Goal: Task Accomplishment & Management: Use online tool/utility

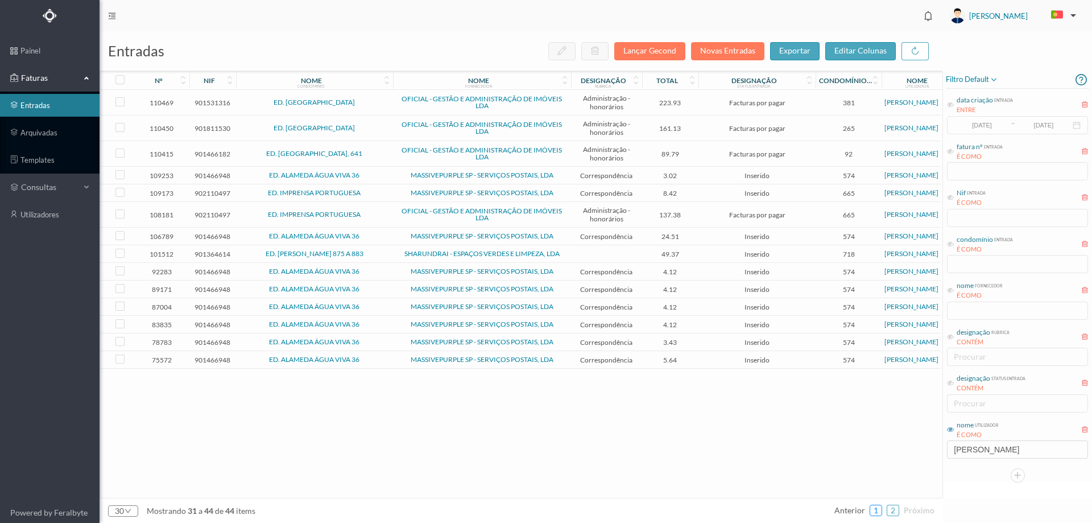
click at [879, 512] on link "1" at bounding box center [875, 510] width 11 height 17
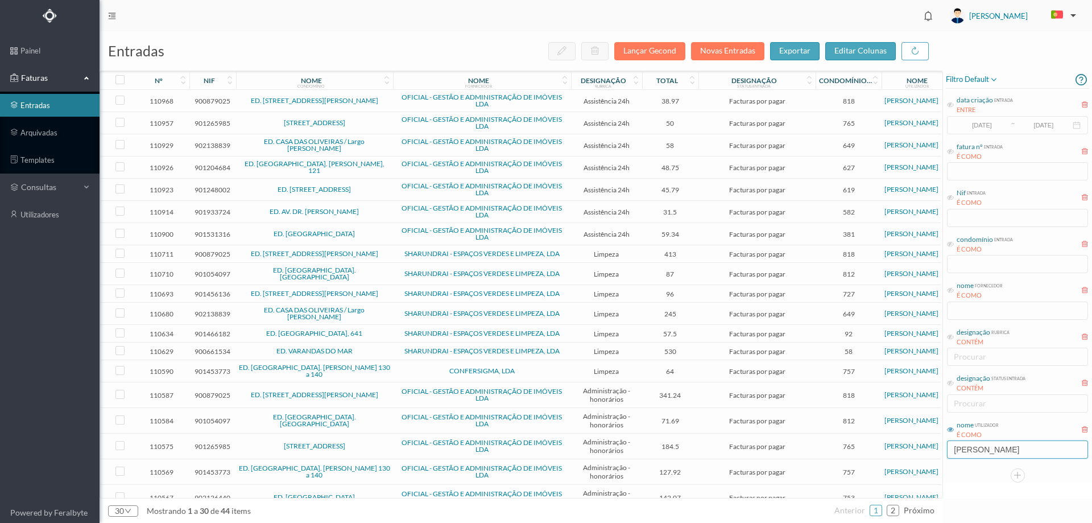
drag, startPoint x: 990, startPoint y: 452, endPoint x: 900, endPoint y: 451, distance: 89.3
click at [902, 452] on div "entradas Lançar Gecond Novas Entradas exportar editar colunas nº nif nome condo…" at bounding box center [596, 276] width 992 height 491
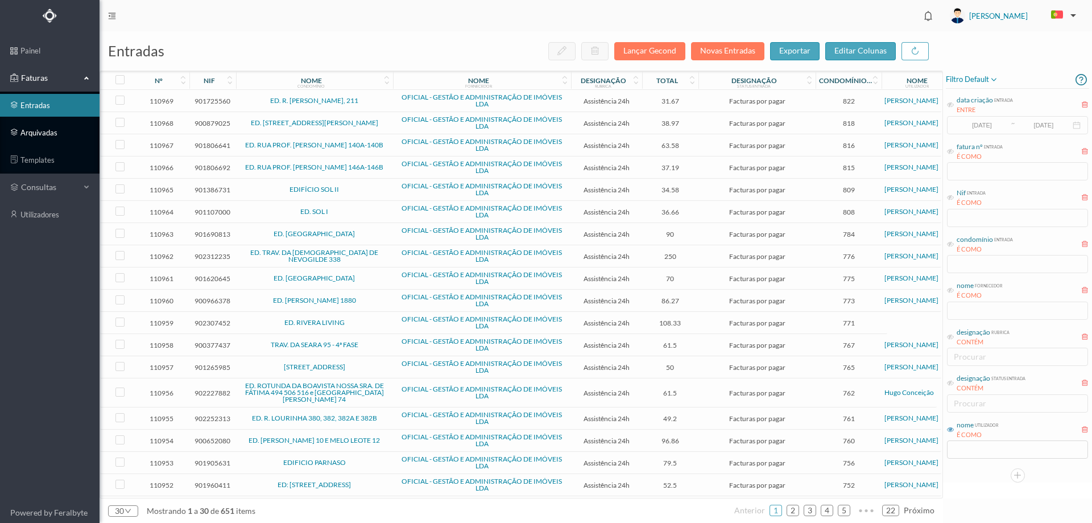
click at [59, 122] on link "arquivadas" at bounding box center [50, 132] width 100 height 23
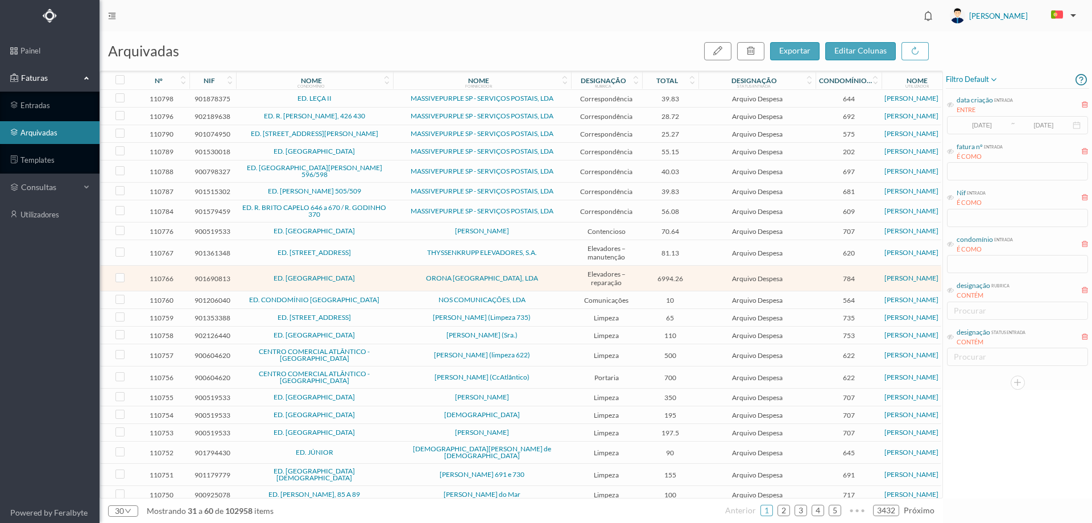
click at [985, 81] on span "filtro default" at bounding box center [972, 80] width 52 height 14
click at [980, 114] on span "abrir filtro" at bounding box center [983, 119] width 41 height 10
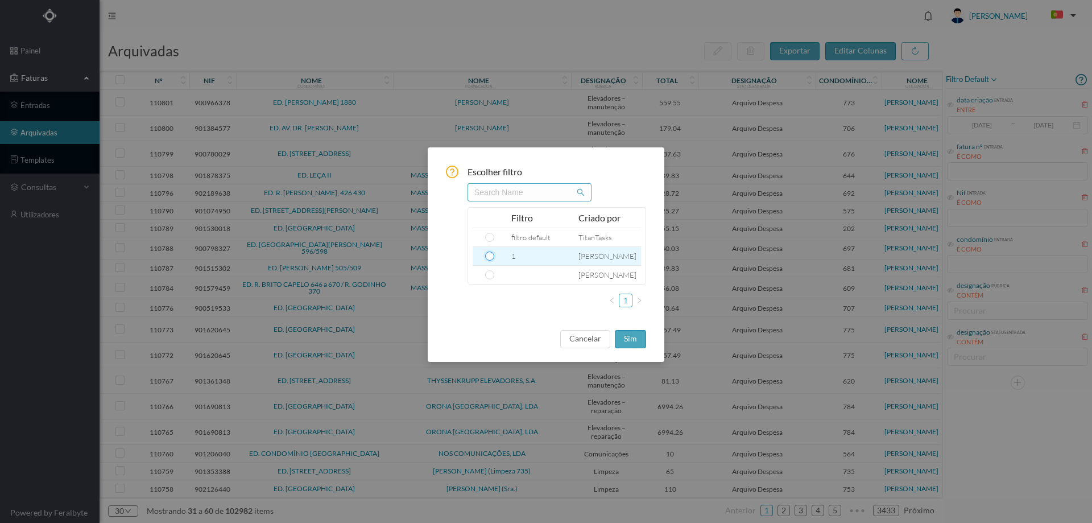
click at [489, 256] on input "radio" at bounding box center [489, 255] width 9 height 9
radio input "true"
click at [627, 341] on button "sim" at bounding box center [630, 339] width 31 height 18
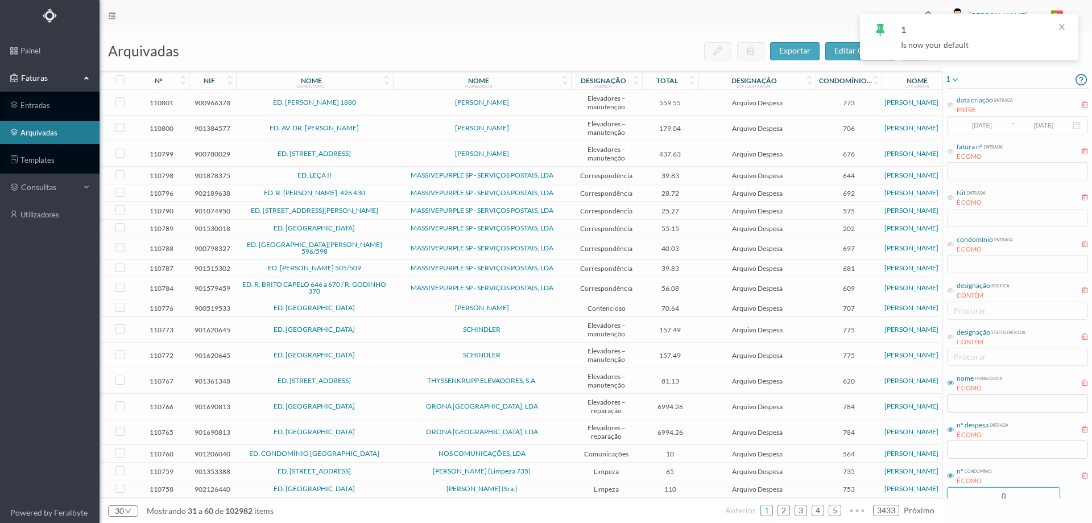
scroll to position [31, 0]
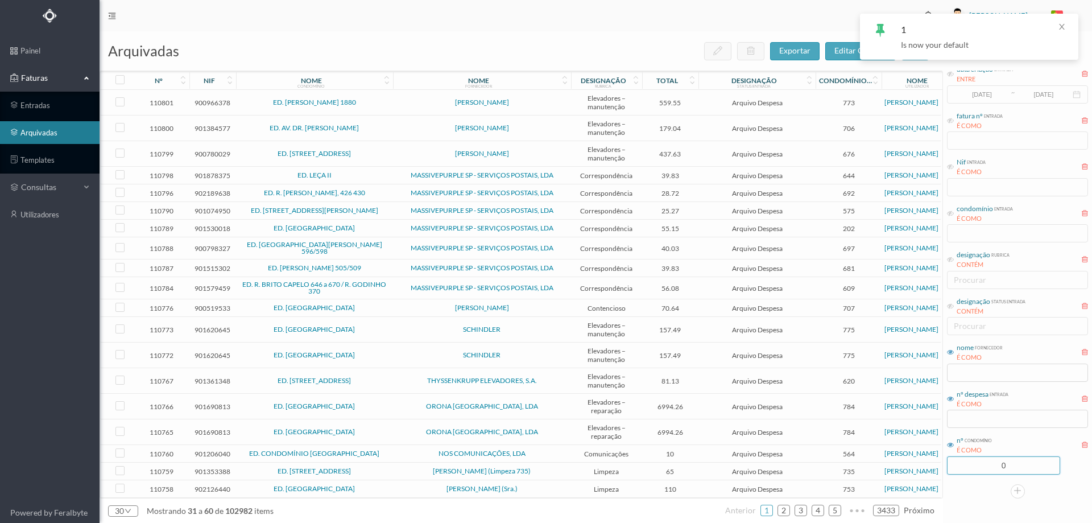
drag, startPoint x: 1008, startPoint y: 496, endPoint x: 982, endPoint y: 496, distance: 26.7
click at [982, 496] on div "1 data criação entrada ENTRE [DATE] ~ [DATE] fatura nº entrada É COMO Nif entra…" at bounding box center [1017, 269] width 149 height 458
type input "77"
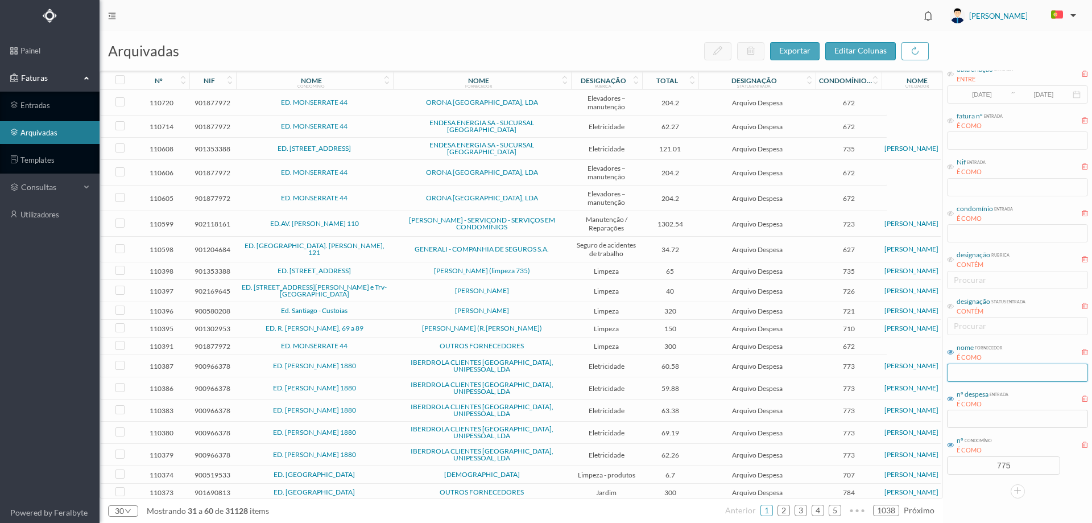
click at [957, 367] on input "text" at bounding box center [1017, 372] width 141 height 18
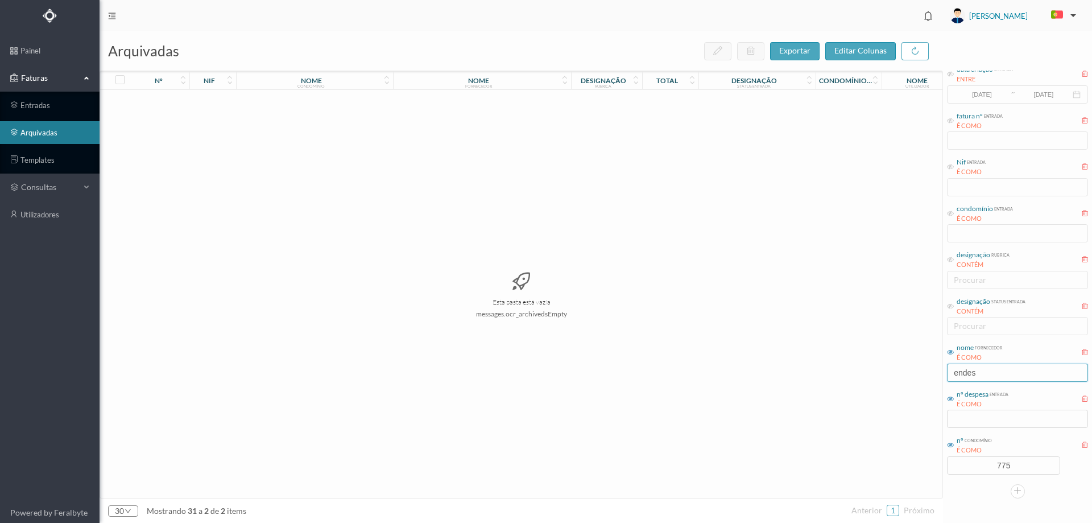
type input "endesa"
drag, startPoint x: 991, startPoint y: 371, endPoint x: 913, endPoint y: 372, distance: 77.9
click at [913, 372] on div "arquivadas exportar editar colunas nº nif nome condomínio nome fornecedor desig…" at bounding box center [596, 276] width 992 height 491
click at [950, 258] on icon at bounding box center [950, 259] width 7 height 7
click at [961, 284] on div "procurar" at bounding box center [1015, 279] width 122 height 11
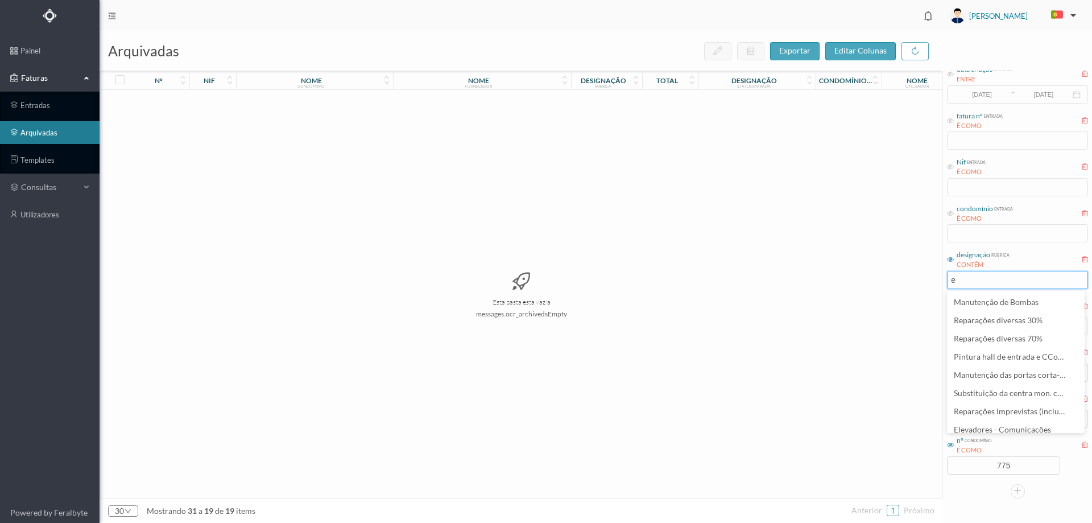
type input "el"
click at [992, 335] on span "Eletricidade" at bounding box center [976, 338] width 45 height 10
click at [859, 438] on div "Esta pasta está vazia messages.ocr_archivedsEmpty" at bounding box center [521, 294] width 842 height 408
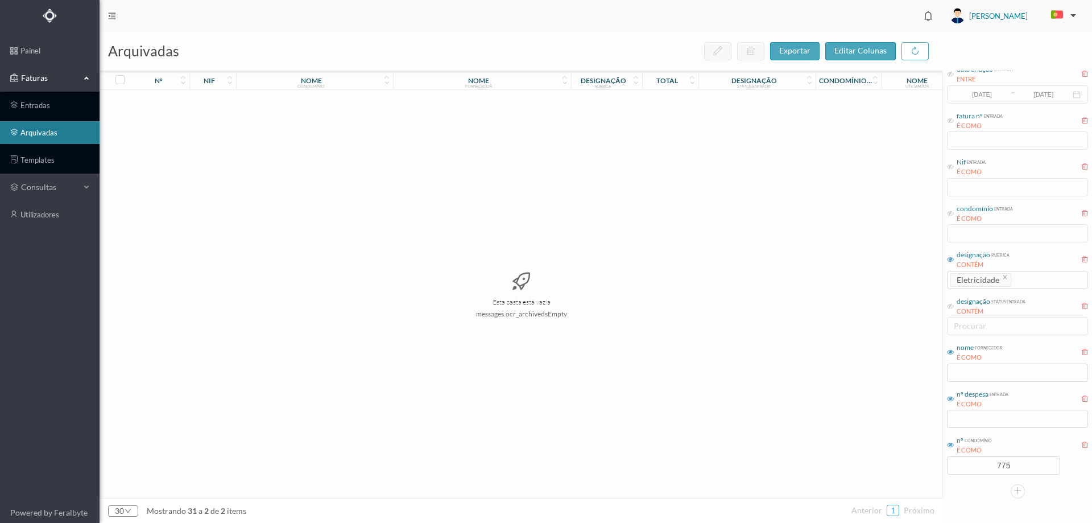
click at [894, 509] on link "1" at bounding box center [892, 510] width 11 height 17
click at [1005, 275] on icon "icon: close" at bounding box center [1005, 277] width 6 height 6
click at [982, 422] on input "text" at bounding box center [1017, 418] width 141 height 18
type input "2"
drag, startPoint x: 979, startPoint y: 469, endPoint x: 1025, endPoint y: 466, distance: 46.2
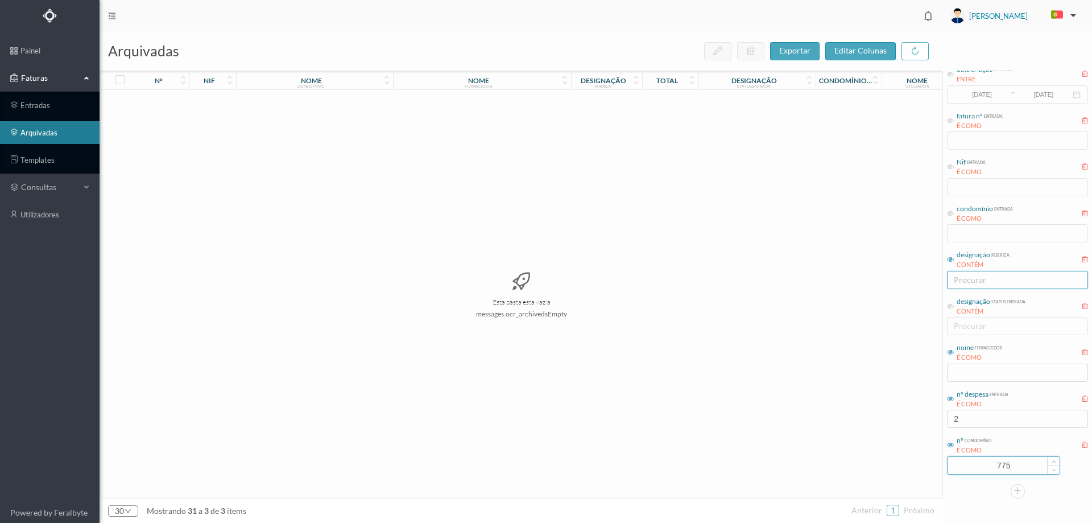
click at [1025, 466] on input "775" at bounding box center [1004, 465] width 112 height 17
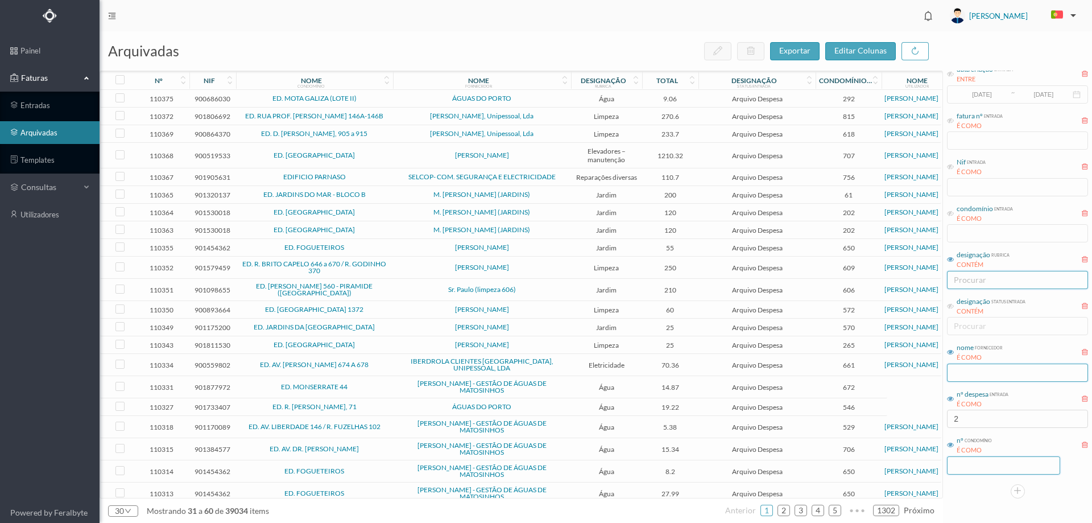
click at [965, 369] on input "text" at bounding box center [1017, 372] width 141 height 18
type input "ENDESA"
click at [769, 511] on link "1" at bounding box center [766, 510] width 11 height 17
click at [951, 215] on icon at bounding box center [950, 213] width 7 height 7
click at [965, 237] on input "text" at bounding box center [1017, 233] width 141 height 18
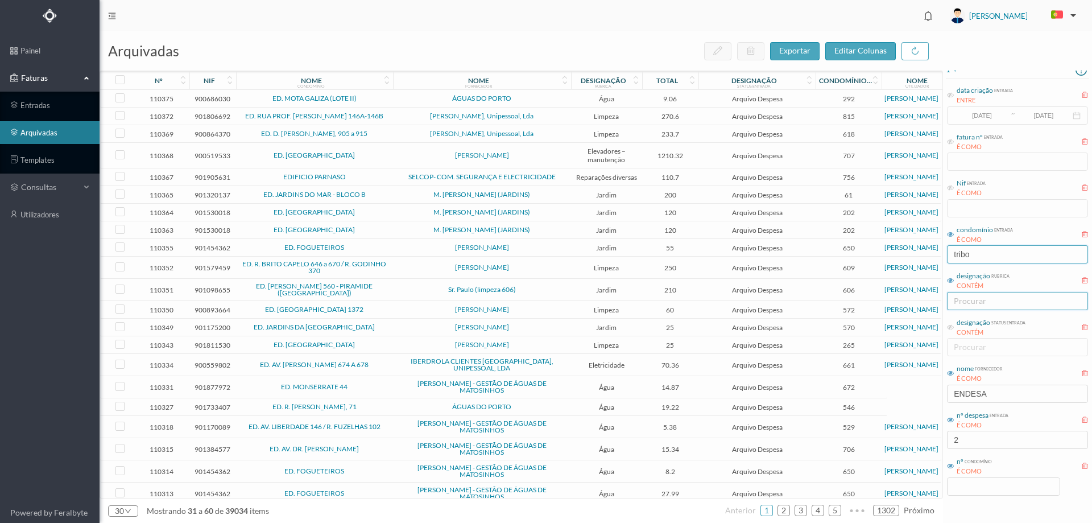
scroll to position [0, 0]
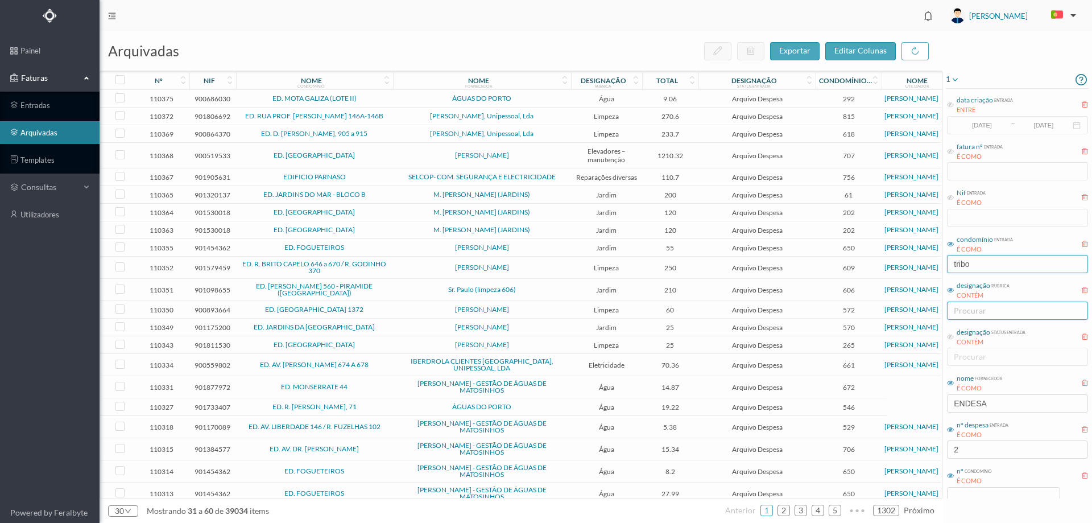
type input "tribo"
click at [958, 78] on icon at bounding box center [954, 80] width 9 height 14
click at [963, 118] on span "abrir filtro" at bounding box center [983, 119] width 41 height 10
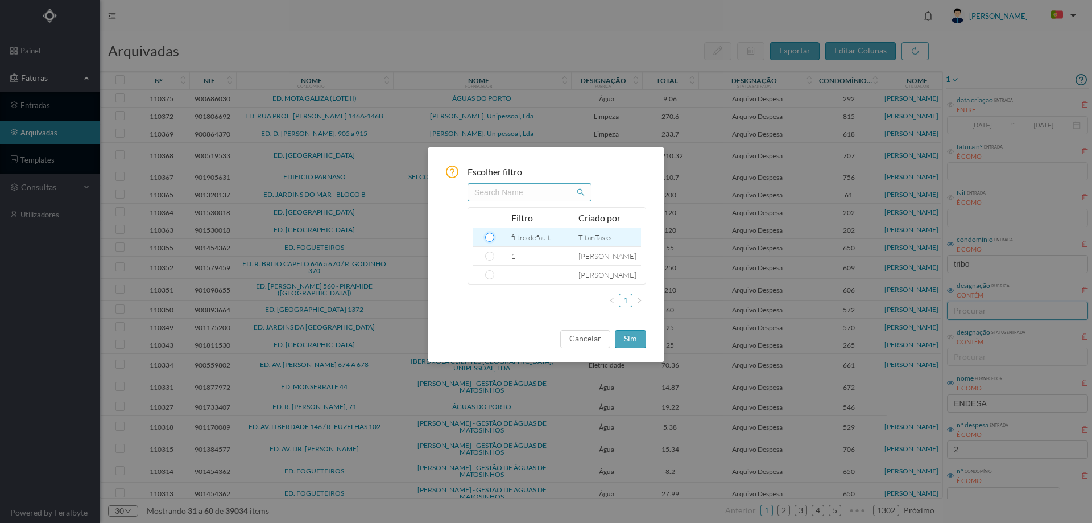
click at [488, 235] on input "radio" at bounding box center [489, 237] width 9 height 9
radio input "true"
click at [621, 336] on button "sim" at bounding box center [630, 339] width 31 height 18
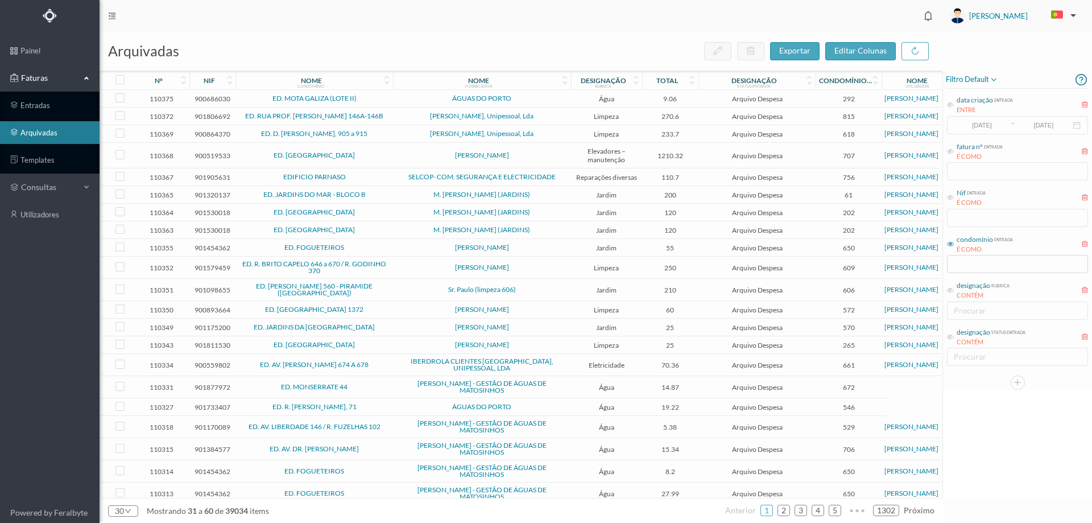
click at [950, 242] on icon at bounding box center [950, 244] width 7 height 7
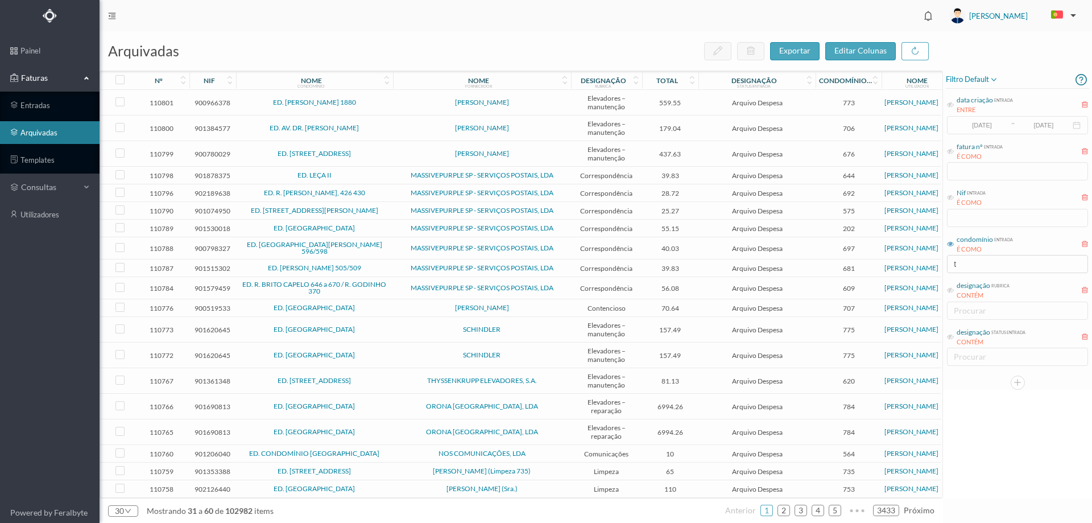
type input "tr"
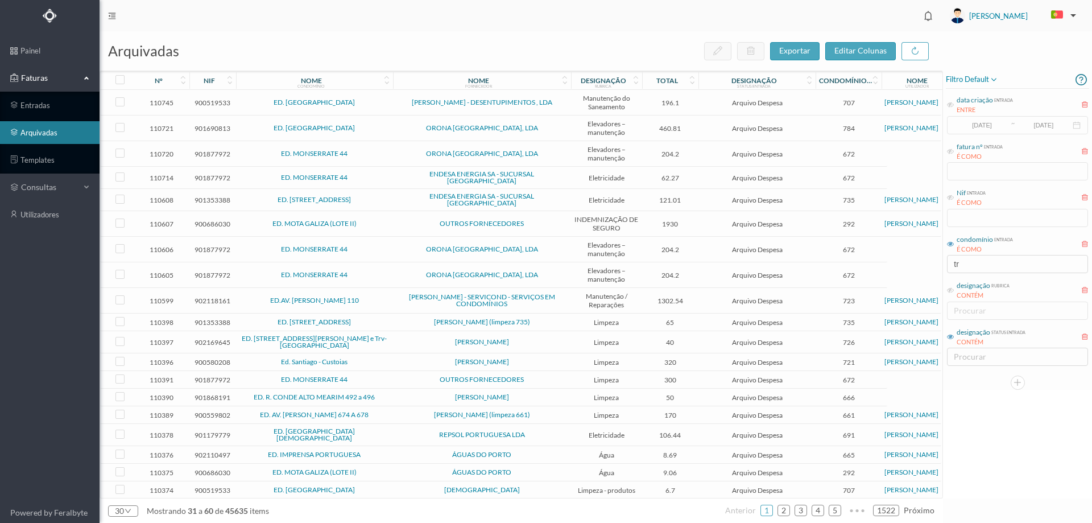
click at [950, 335] on icon at bounding box center [950, 336] width 7 height 7
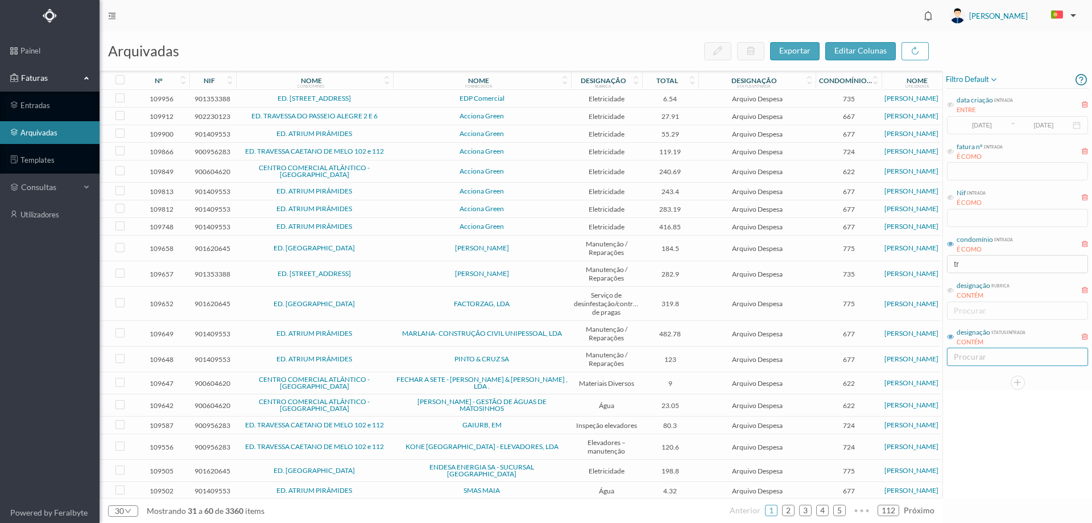
click at [984, 365] on div "procurar" at bounding box center [1015, 356] width 131 height 17
click at [946, 290] on div "designação rubrica CONTÉM procurar" at bounding box center [1017, 299] width 143 height 43
click at [950, 289] on icon at bounding box center [950, 290] width 7 height 7
click at [975, 313] on div "procurar" at bounding box center [1015, 310] width 122 height 11
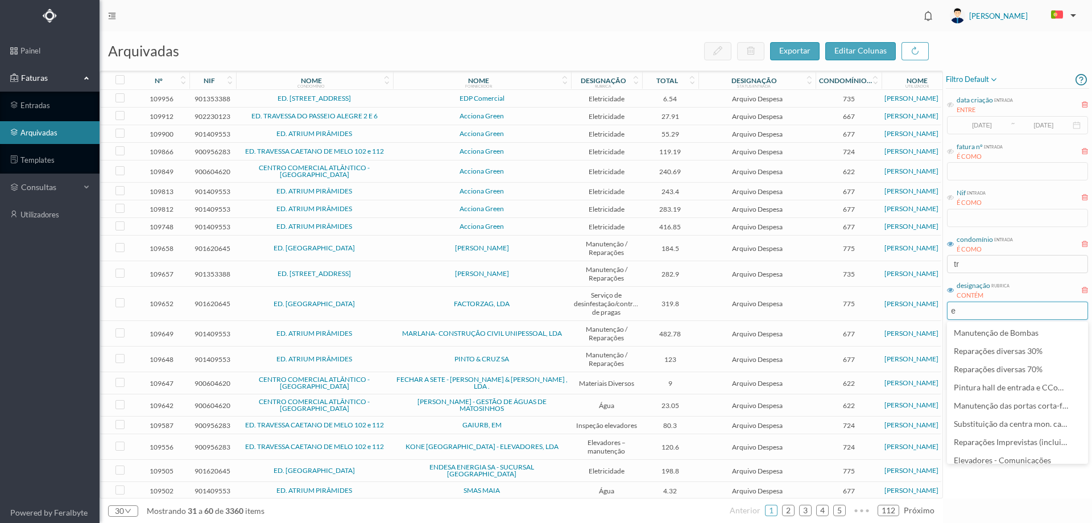
type input "ele"
click at [979, 369] on span "Eletricidade" at bounding box center [976, 369] width 45 height 10
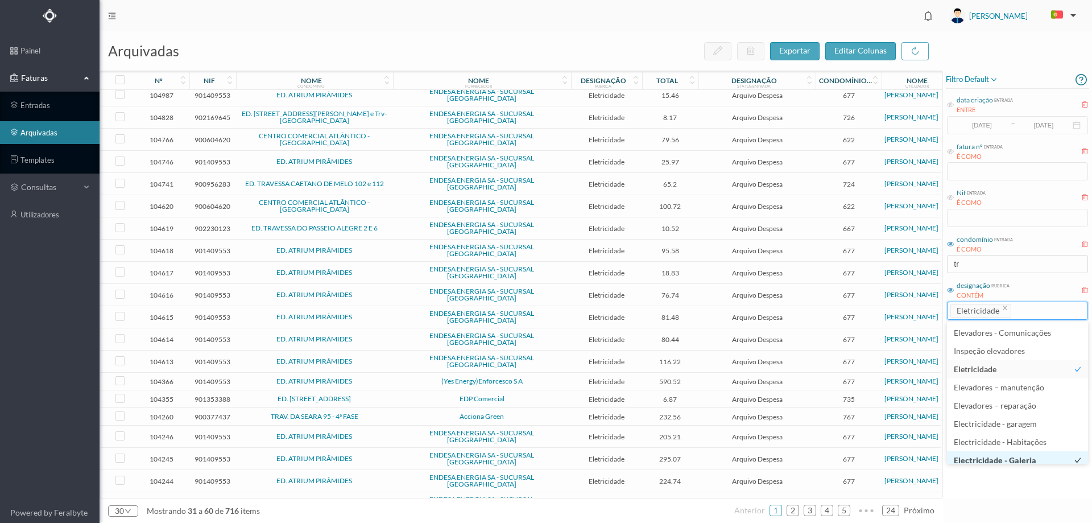
scroll to position [6, 0]
click at [1005, 480] on div "filtro default data criação entrada ENTRE [DATE] ~ [DATE] fatura nº entrada É C…" at bounding box center [1017, 285] width 149 height 428
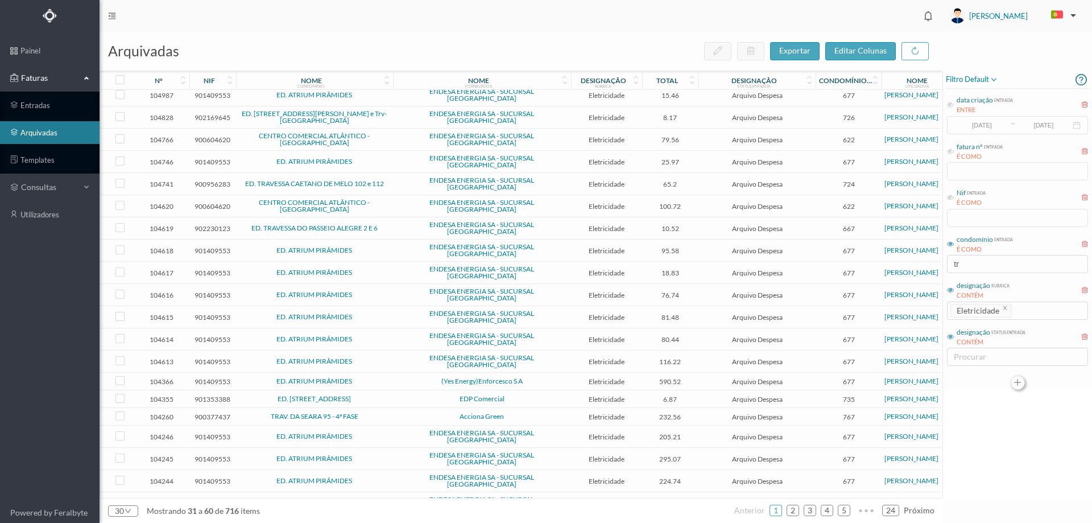
click at [1016, 381] on button "button" at bounding box center [1018, 382] width 14 height 14
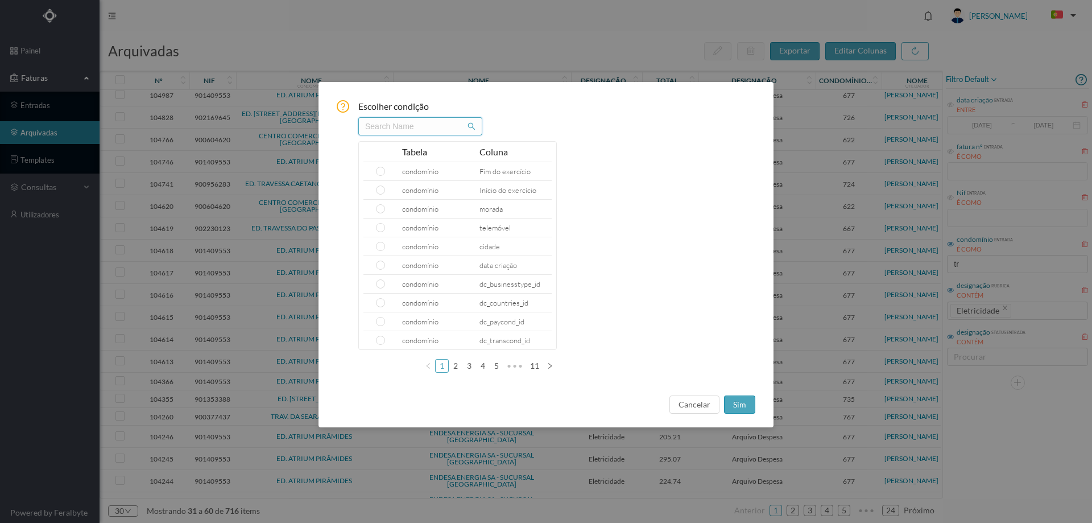
click at [432, 128] on input "text" at bounding box center [420, 126] width 124 height 18
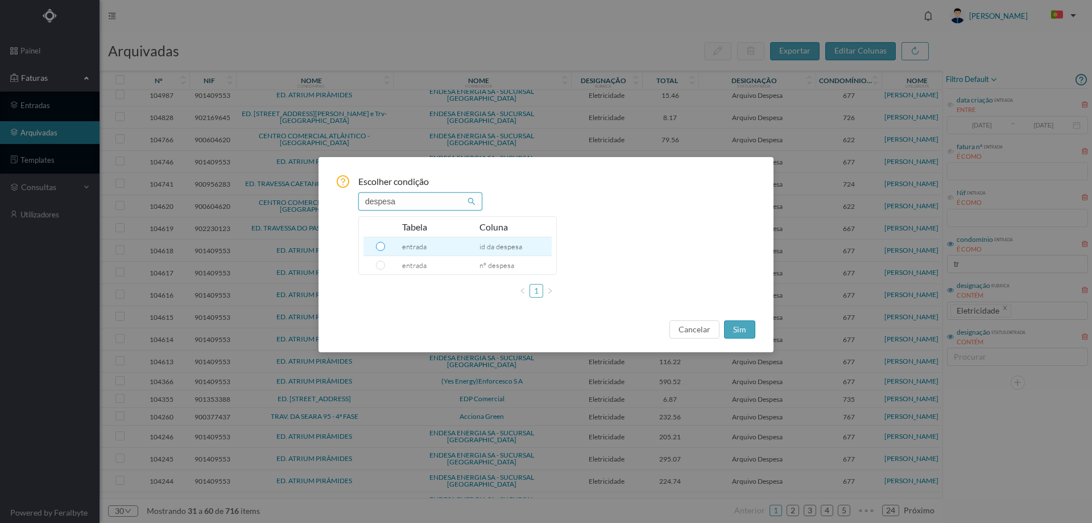
type input "despesa"
click at [381, 245] on input "radio" at bounding box center [380, 246] width 9 height 9
radio input "true"
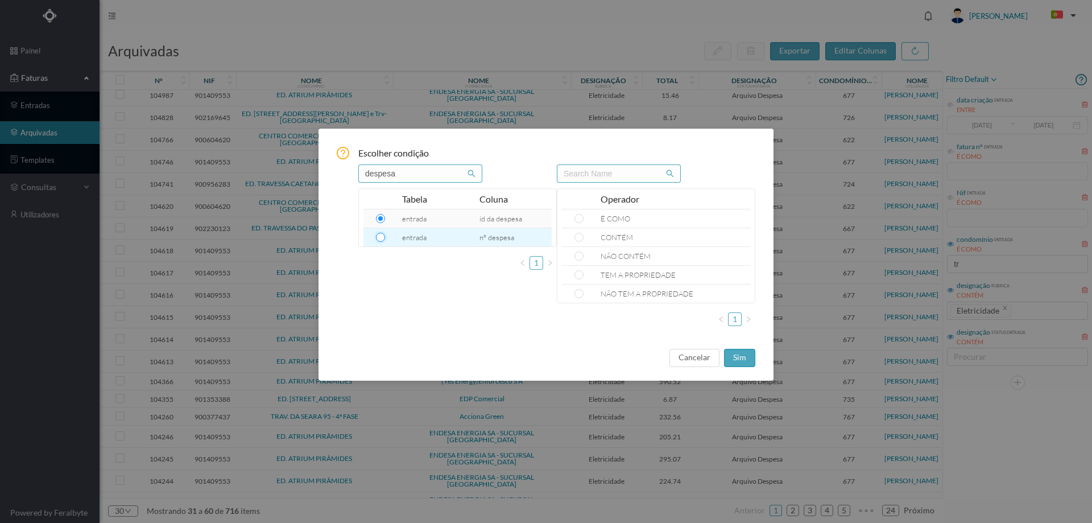
click at [382, 236] on input "radio" at bounding box center [380, 237] width 9 height 9
radio input "true"
radio input "false"
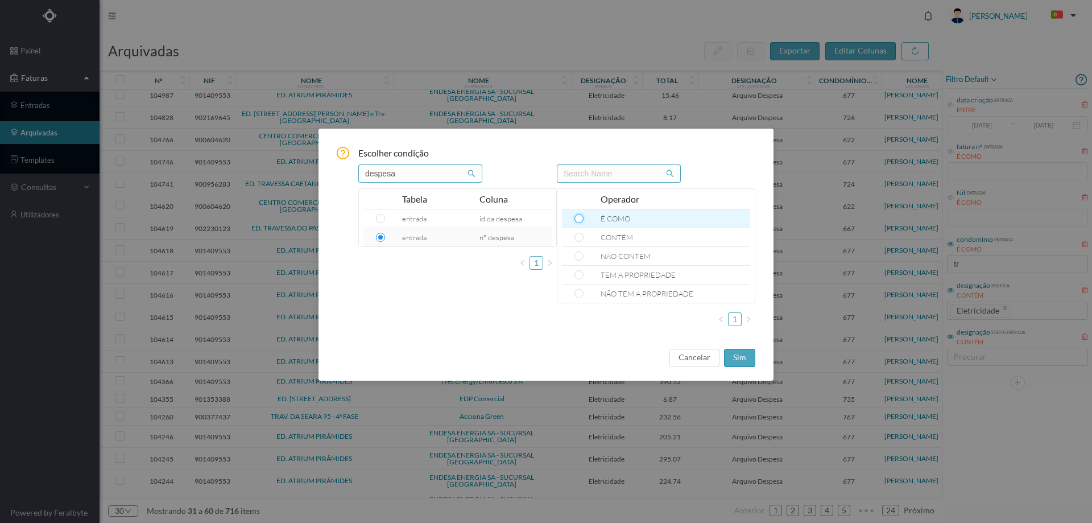
click at [576, 217] on input "radio" at bounding box center [578, 218] width 9 height 9
radio input "true"
click at [735, 359] on button "sim" at bounding box center [739, 358] width 31 height 18
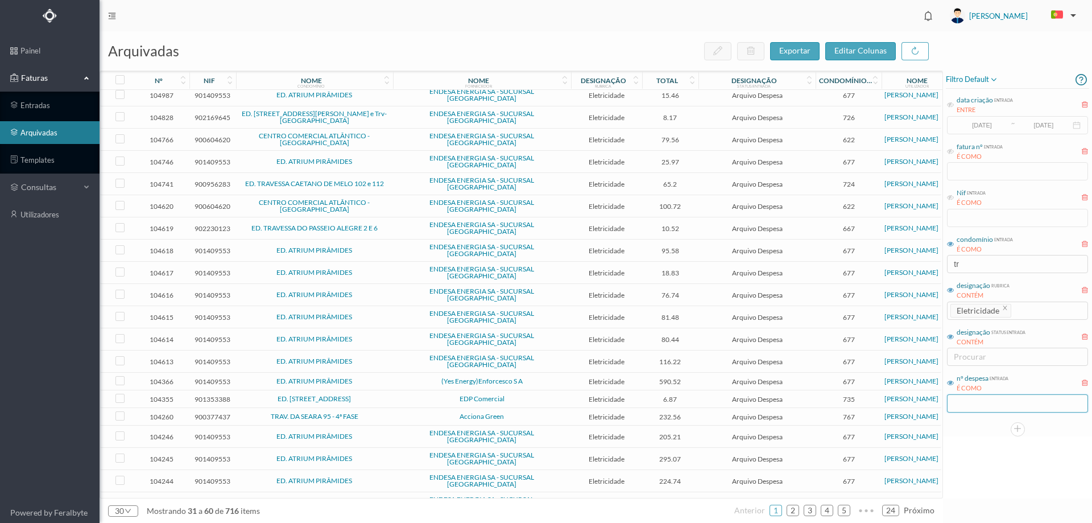
click at [996, 402] on input "text" at bounding box center [1017, 403] width 141 height 18
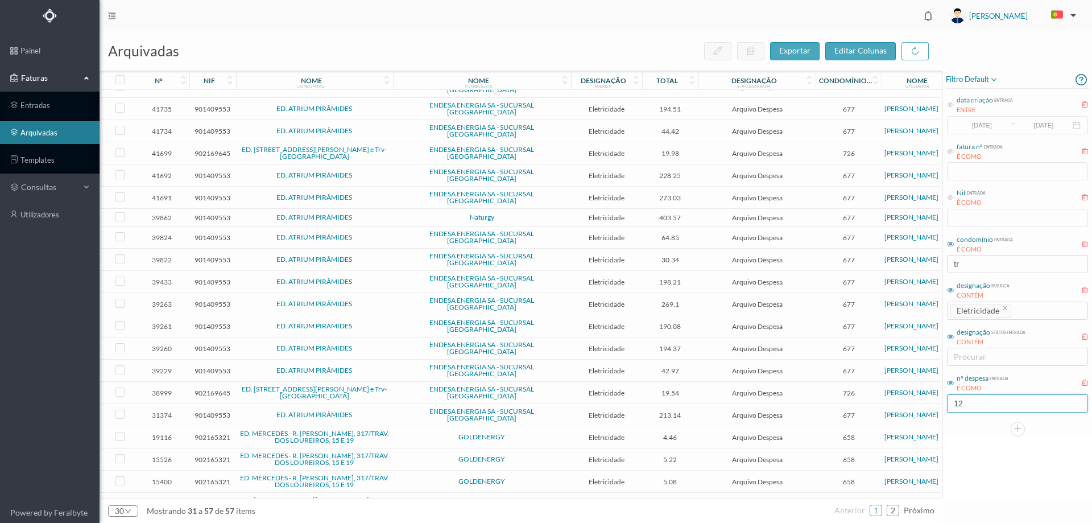
scroll to position [99, 0]
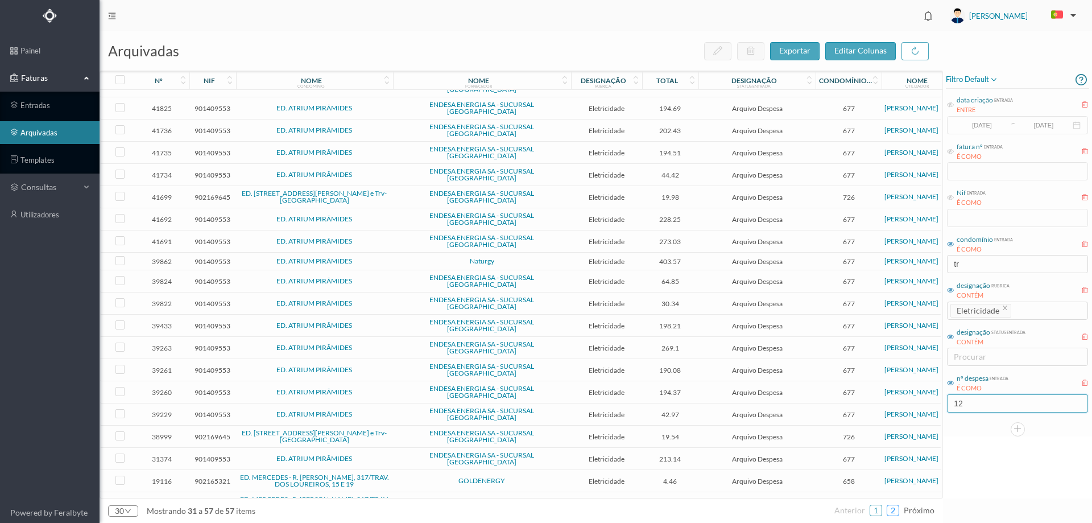
type input "12"
click at [895, 511] on link "2" at bounding box center [892, 510] width 11 height 17
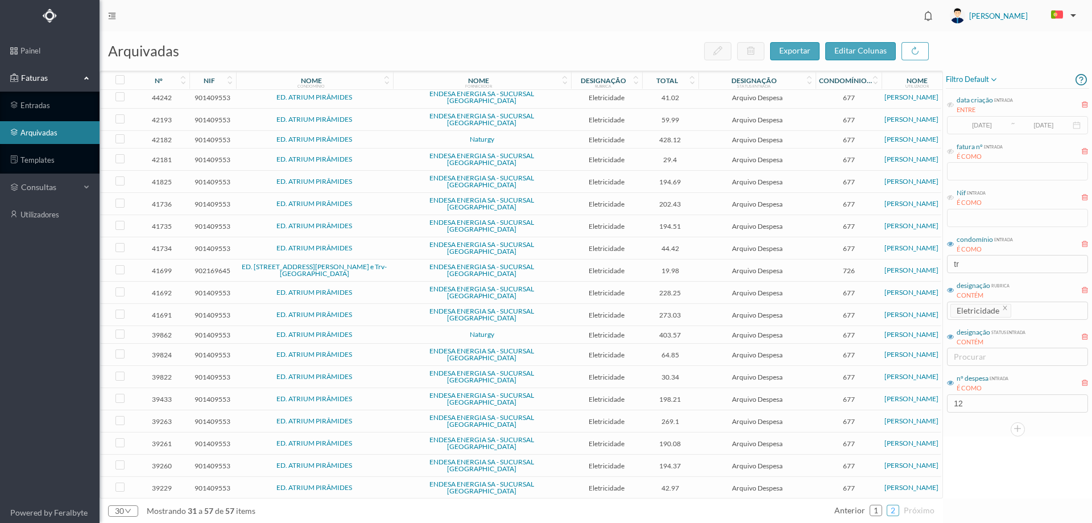
scroll to position [0, 0]
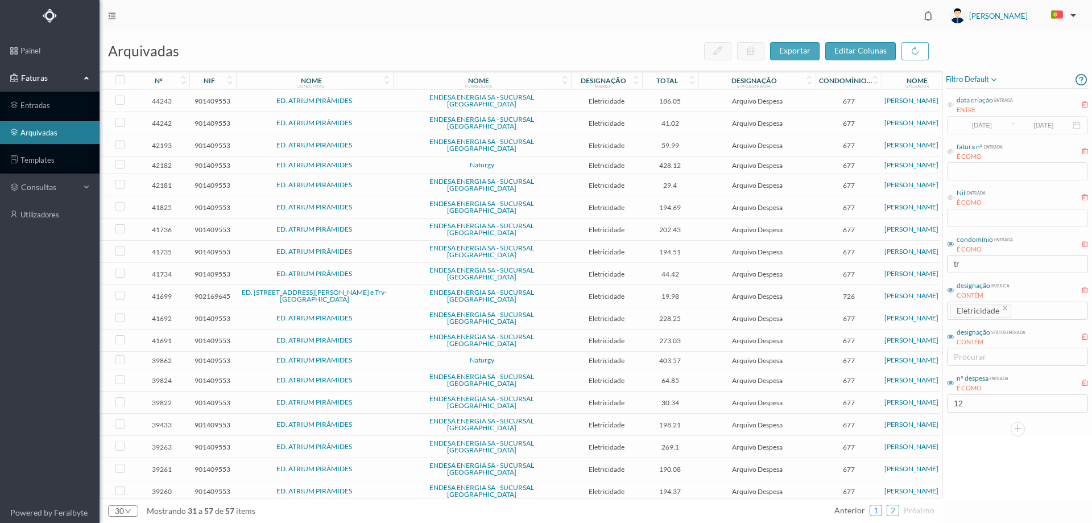
click at [872, 510] on link "1" at bounding box center [875, 510] width 11 height 17
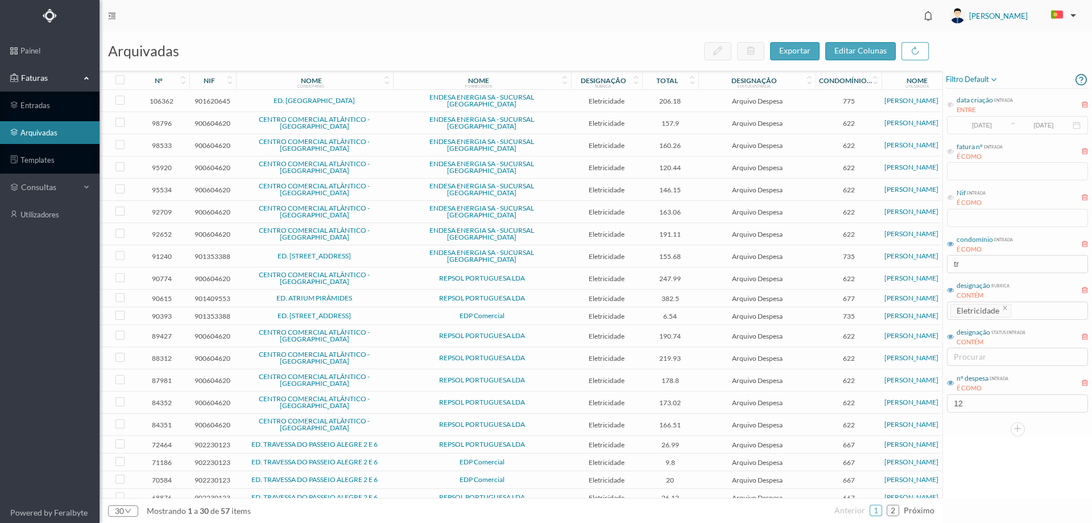
click at [576, 102] on span "Eletricidade" at bounding box center [606, 101] width 65 height 9
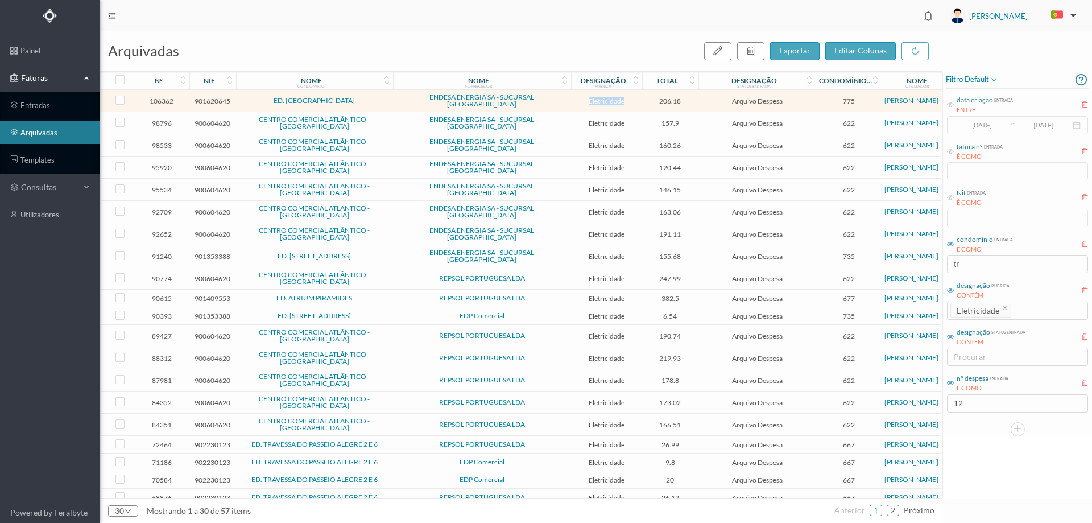
click at [576, 102] on span "Eletricidade" at bounding box center [606, 101] width 65 height 9
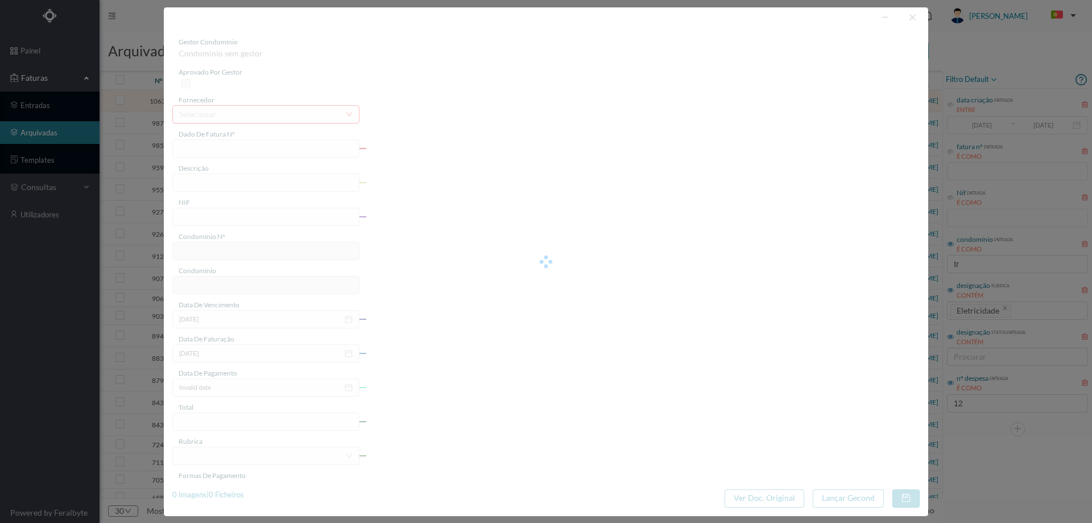
type input "FAC 0280312025/0077313176"
type input "[STREET_ADDRESS]"
type input "901620645"
type input "[DATE]"
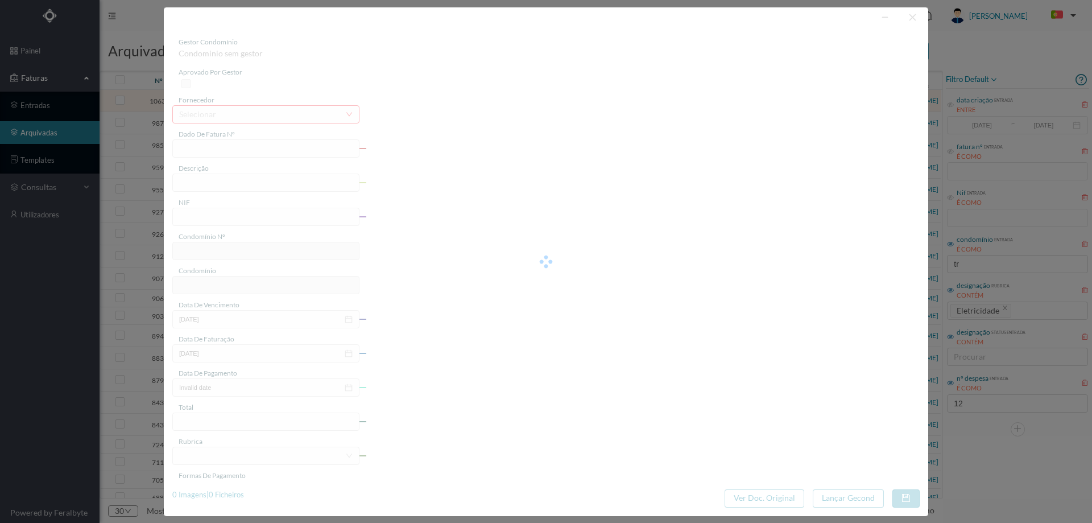
type input "[DATE]"
type input "206.18"
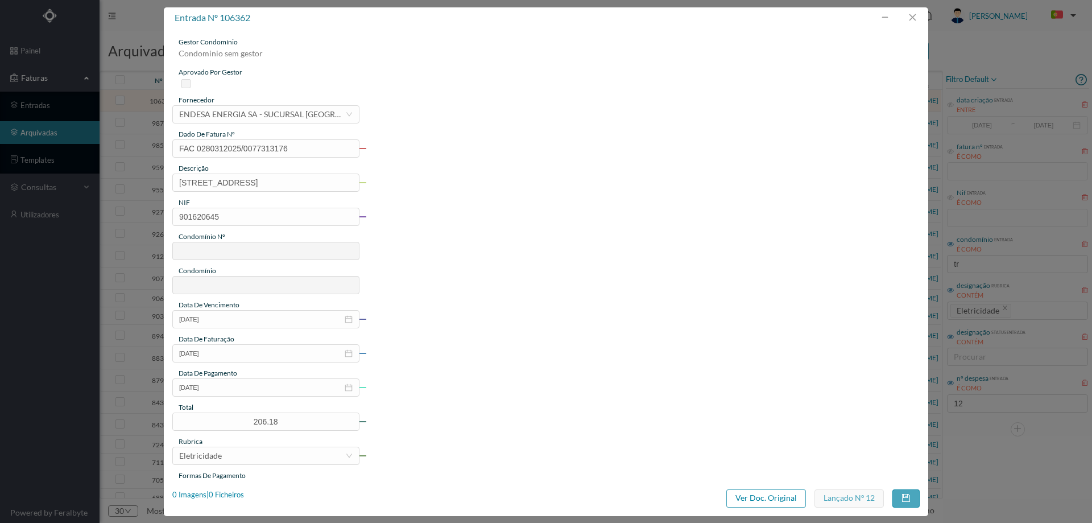
type input "775"
type input "ED. [GEOGRAPHIC_DATA]"
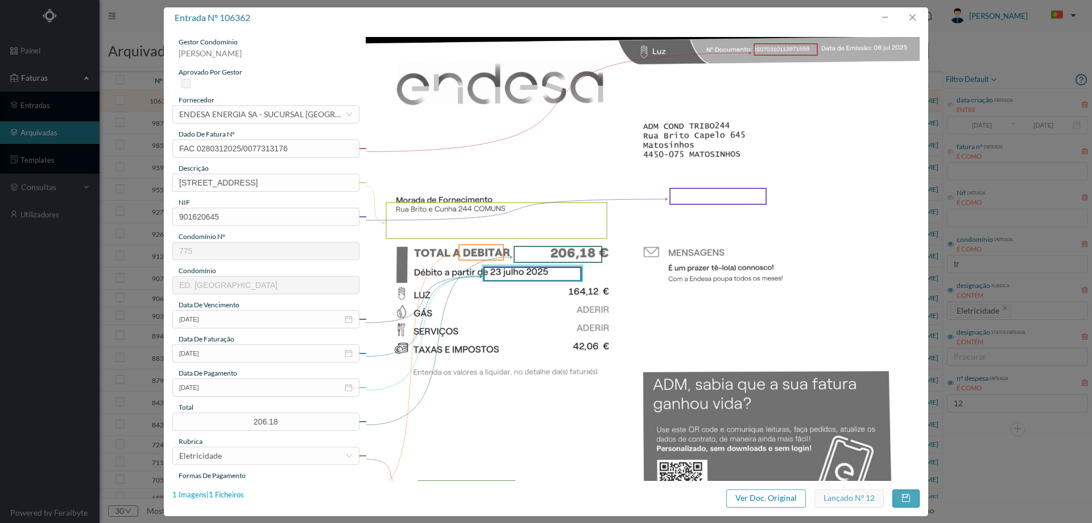
click at [238, 495] on div "1 Imagens | 1 Ficheiros" at bounding box center [208, 494] width 72 height 11
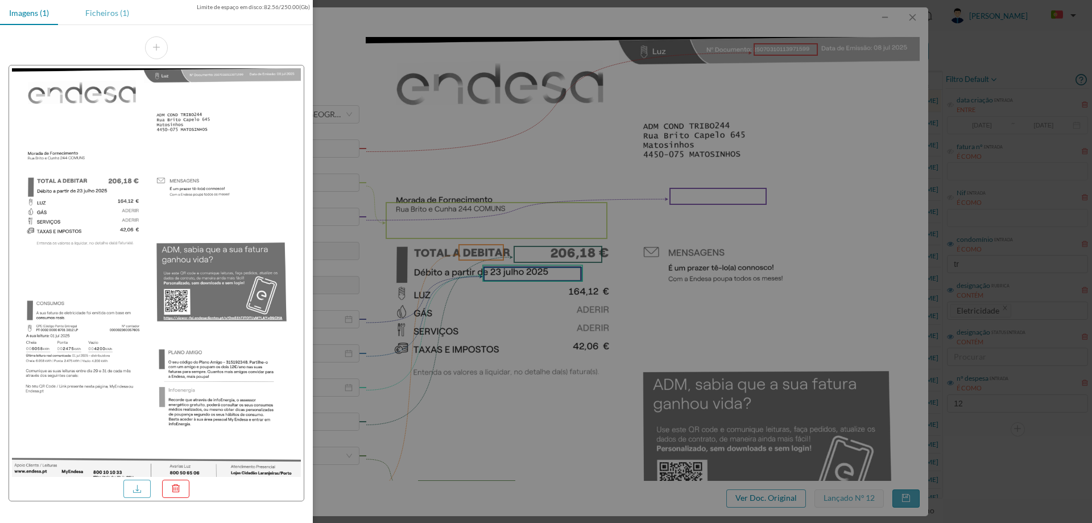
click at [109, 7] on div "Ficheiros (1)" at bounding box center [107, 13] width 62 height 26
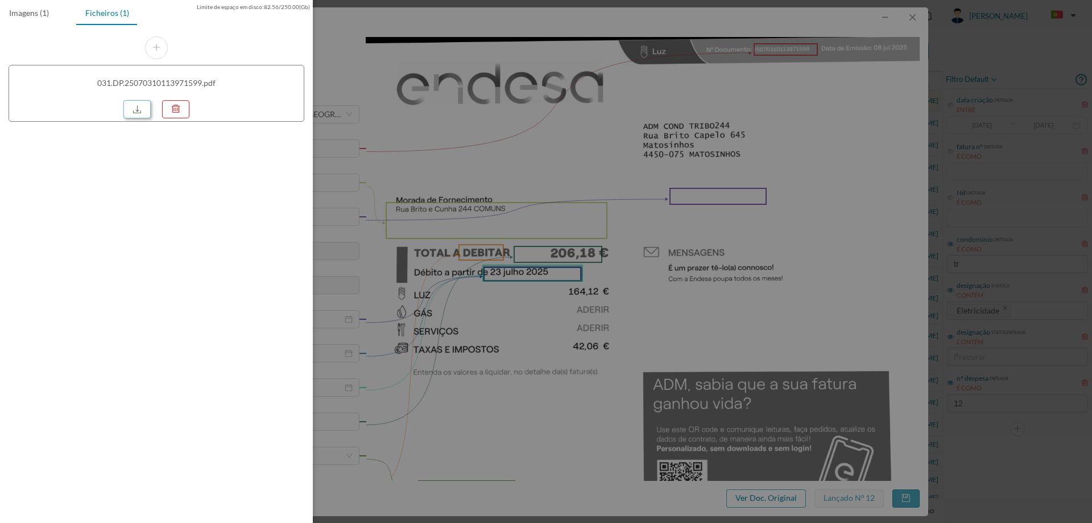
click at [138, 106] on link at bounding box center [136, 109] width 27 height 18
click at [543, 227] on div at bounding box center [546, 261] width 1092 height 523
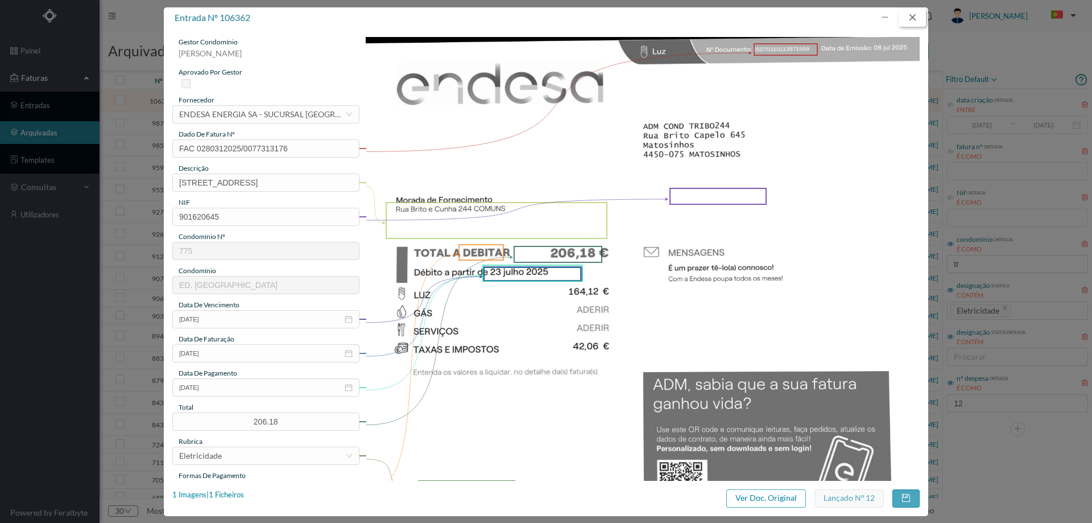
click at [916, 18] on button "button" at bounding box center [912, 18] width 27 height 18
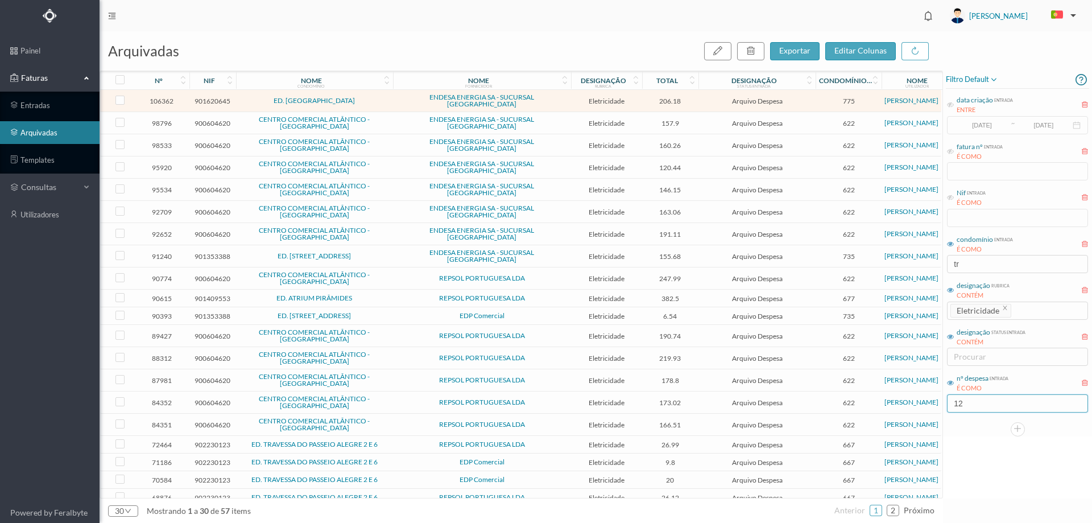
click at [975, 402] on input "12" at bounding box center [1017, 403] width 141 height 18
type input "1"
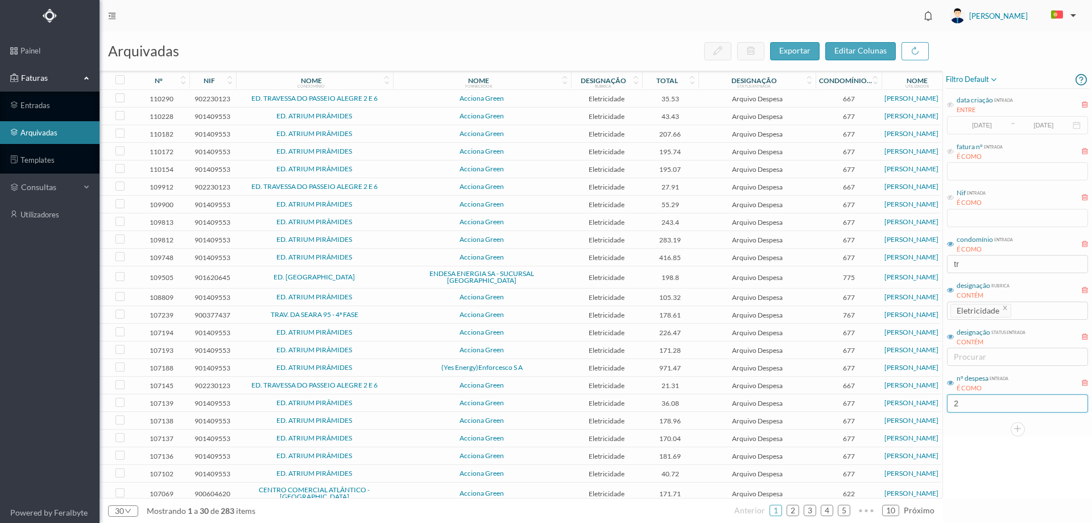
type input "2"
click at [379, 274] on span "ED. [GEOGRAPHIC_DATA]" at bounding box center [314, 277] width 151 height 7
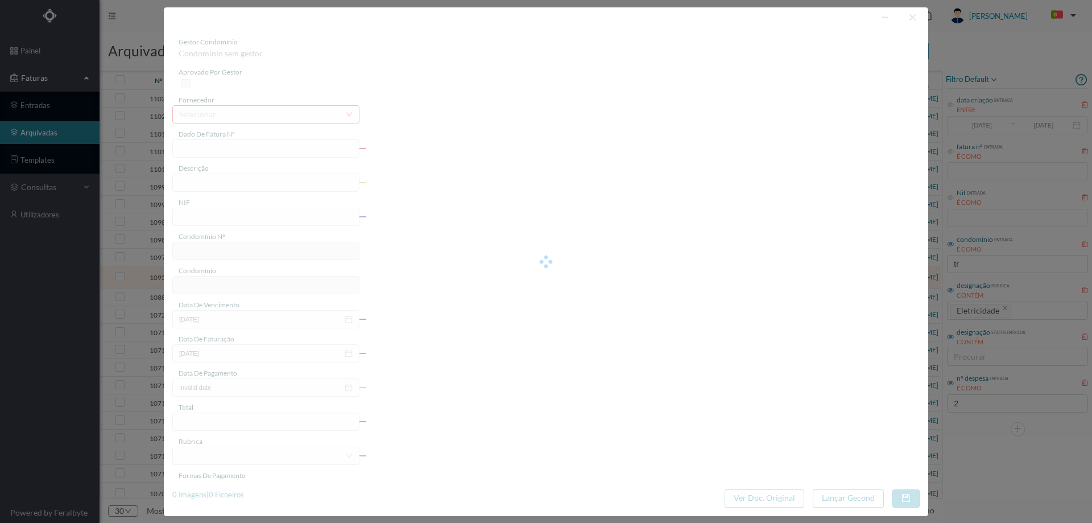
type input "FAC 0280312025/0077354332"
type input "[STREET_ADDRESS]"
type input "901620645"
type input "[DATE]"
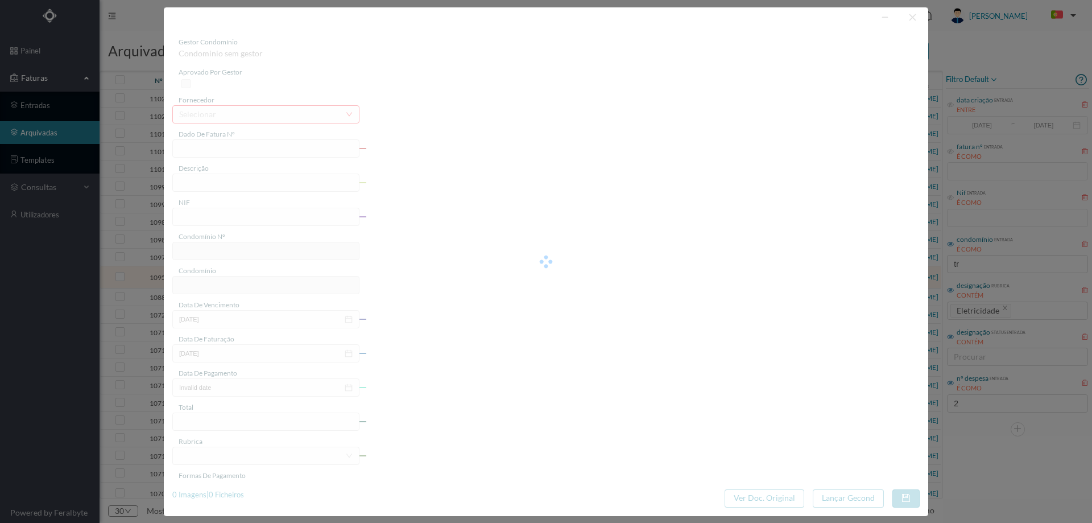
type input "[DATE]"
type input "198.80"
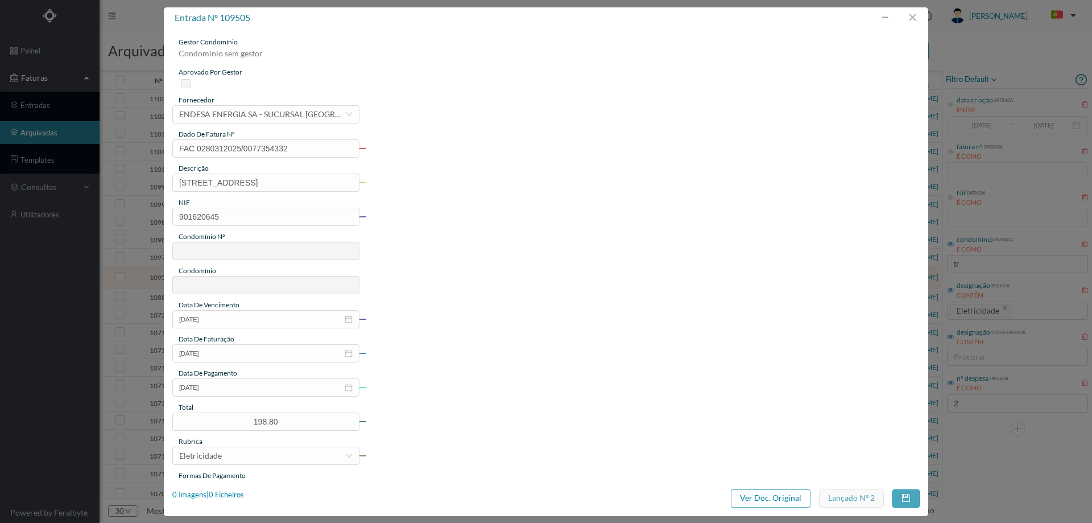
type input "775"
type input "ED. [GEOGRAPHIC_DATA]"
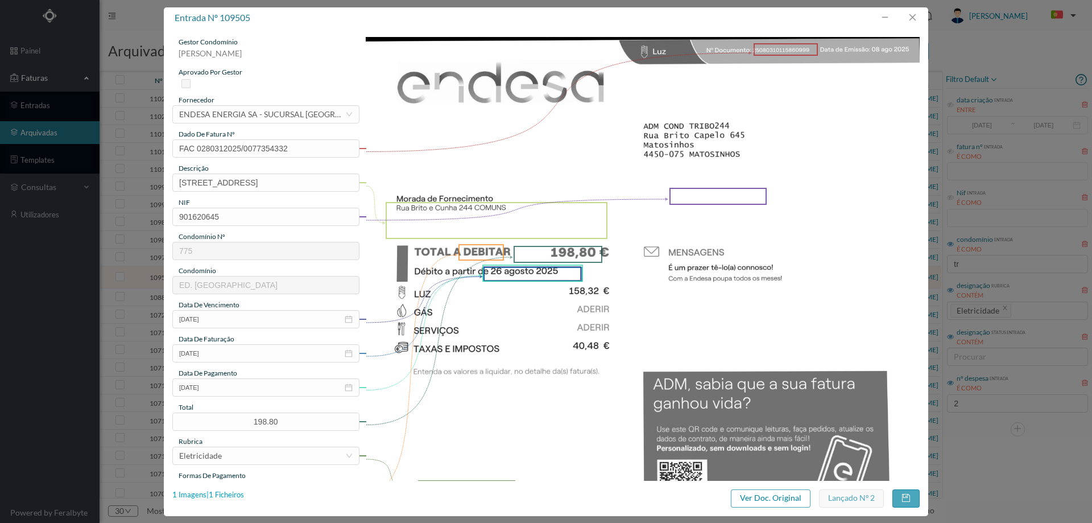
click at [227, 490] on div "1 Imagens | 1 Ficheiros" at bounding box center [208, 494] width 72 height 11
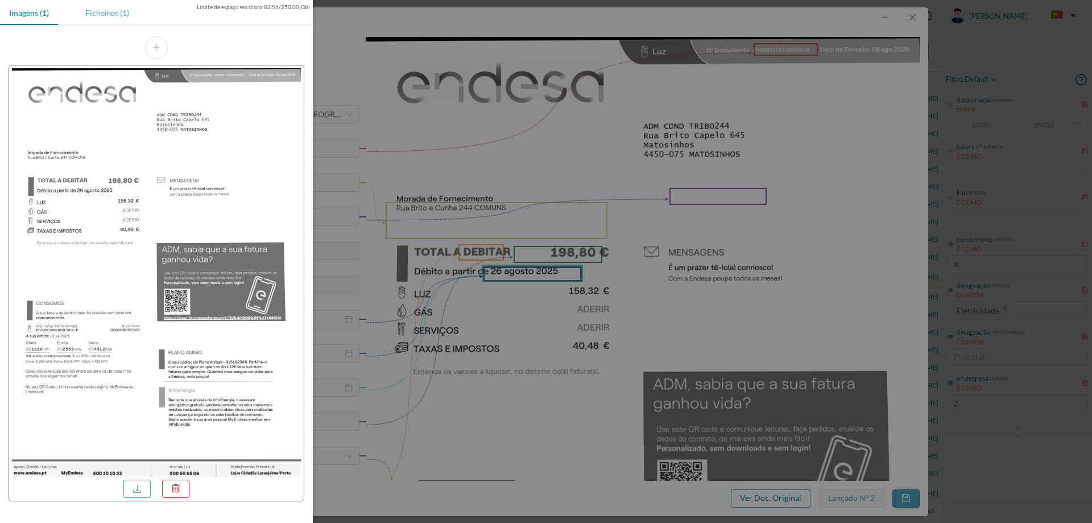
click at [101, 13] on div "Ficheiros (1)" at bounding box center [107, 13] width 62 height 26
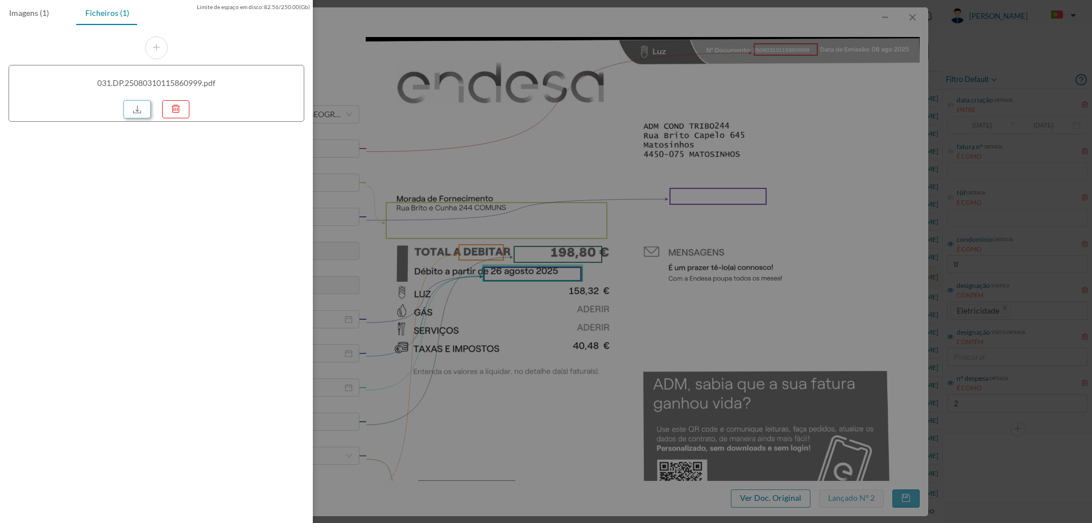
click at [133, 114] on link at bounding box center [136, 109] width 27 height 18
click at [493, 129] on div at bounding box center [546, 261] width 1092 height 523
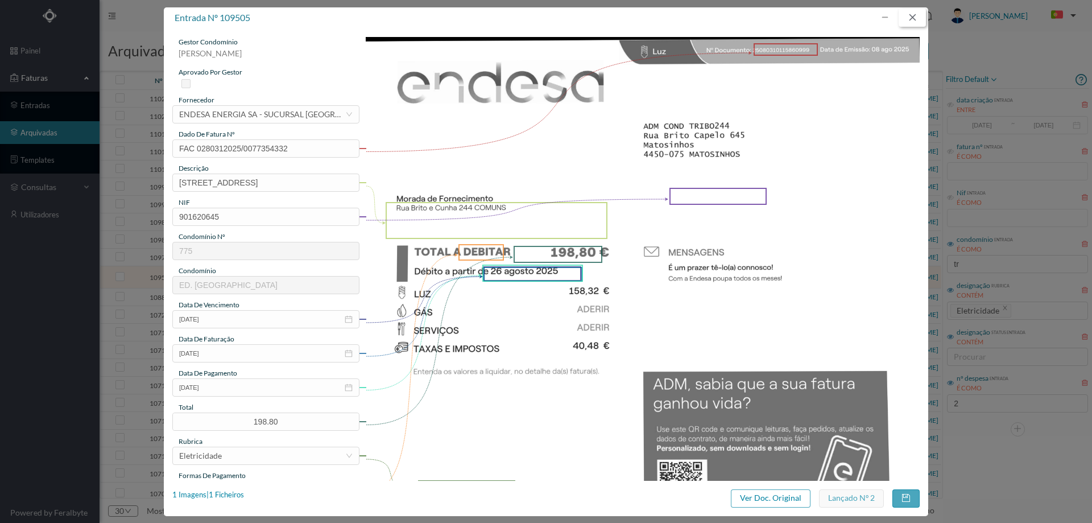
click at [916, 18] on button "button" at bounding box center [912, 18] width 27 height 18
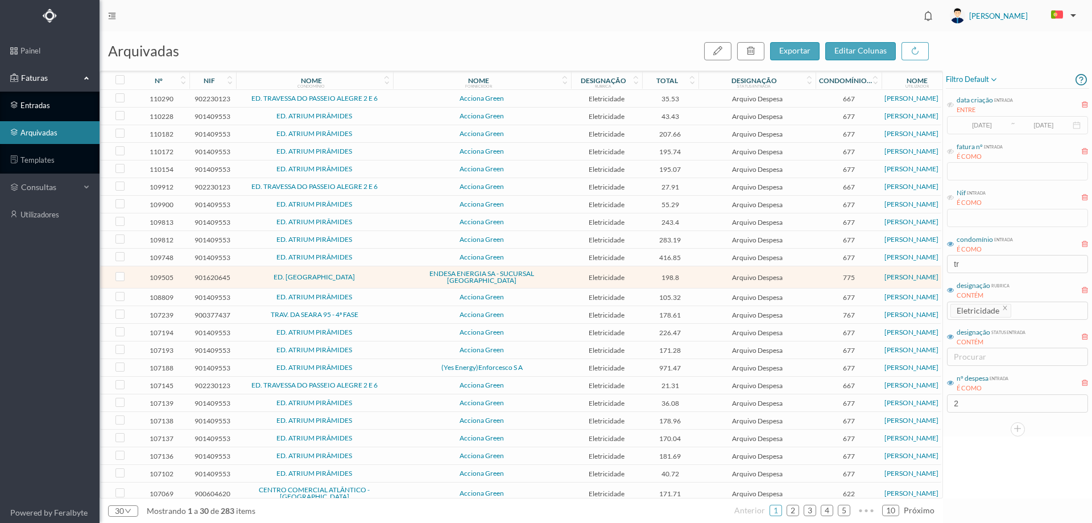
click at [39, 104] on link "entradas" at bounding box center [50, 105] width 100 height 23
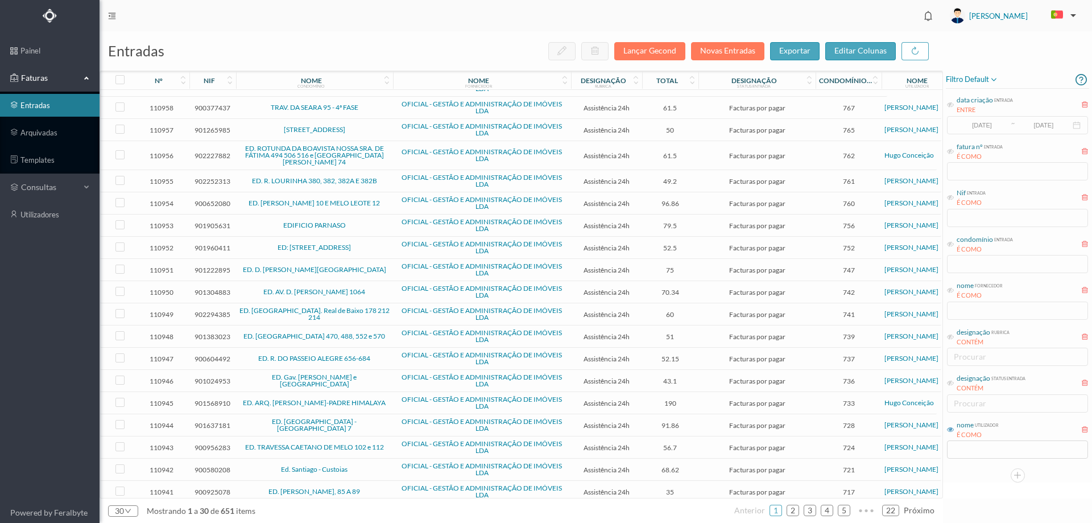
scroll to position [268, 0]
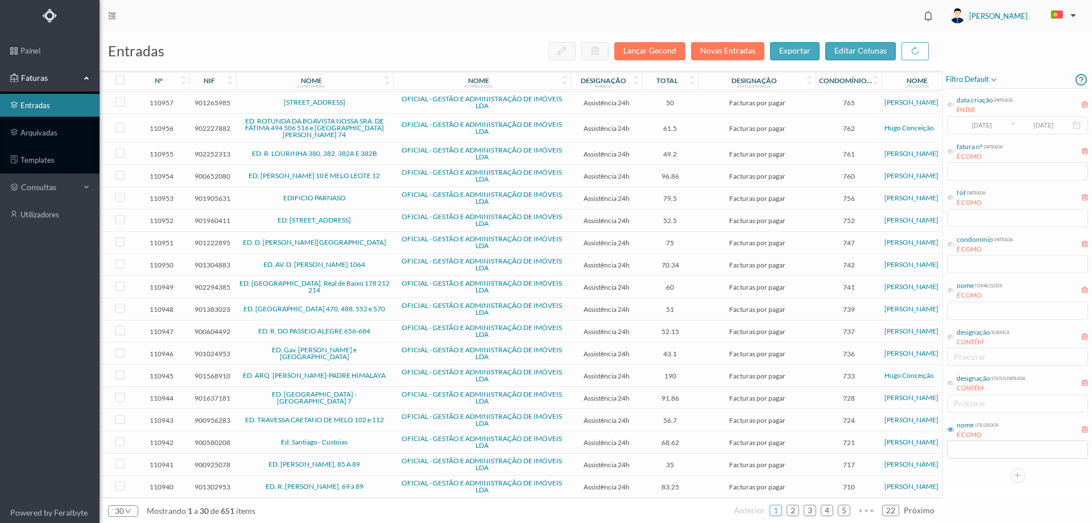
click at [702, 263] on span "Facturas por pagar" at bounding box center [756, 264] width 111 height 9
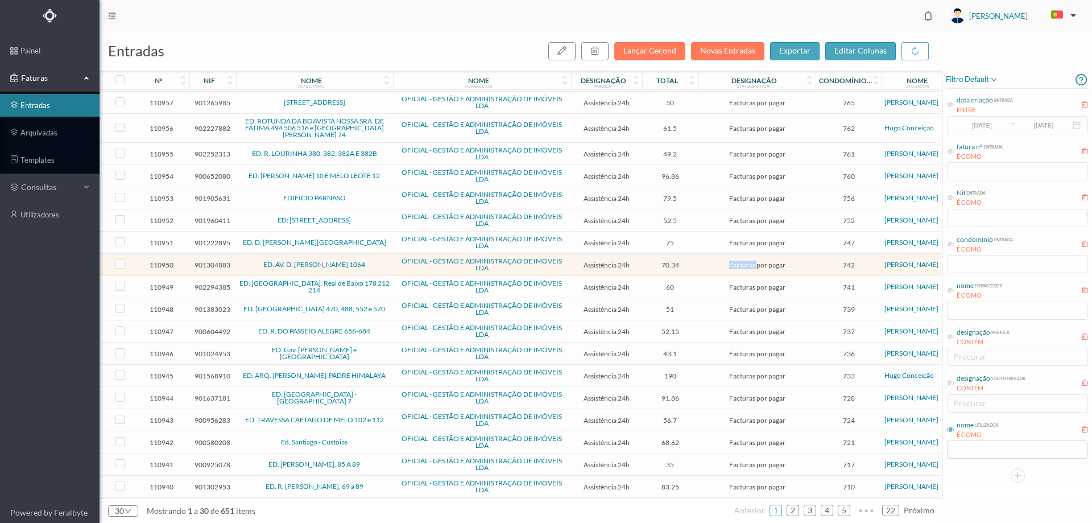
click at [702, 263] on span "Facturas por pagar" at bounding box center [756, 264] width 111 height 9
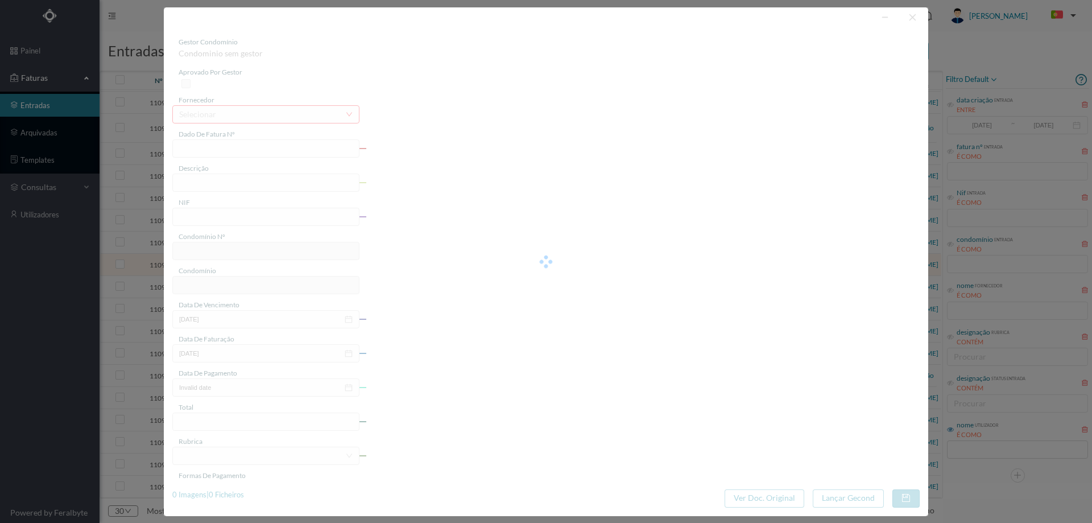
type input "FT 2025A1/3915"
type input "MANUTENÇÃO Setembro de 2025"
type input "901304883"
type input "[DATE]"
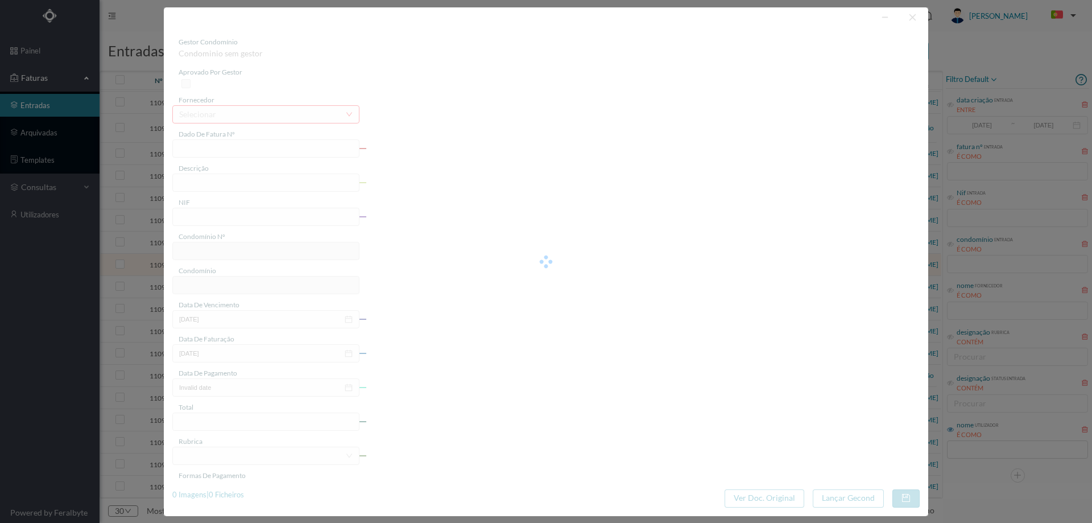
type input "70.34"
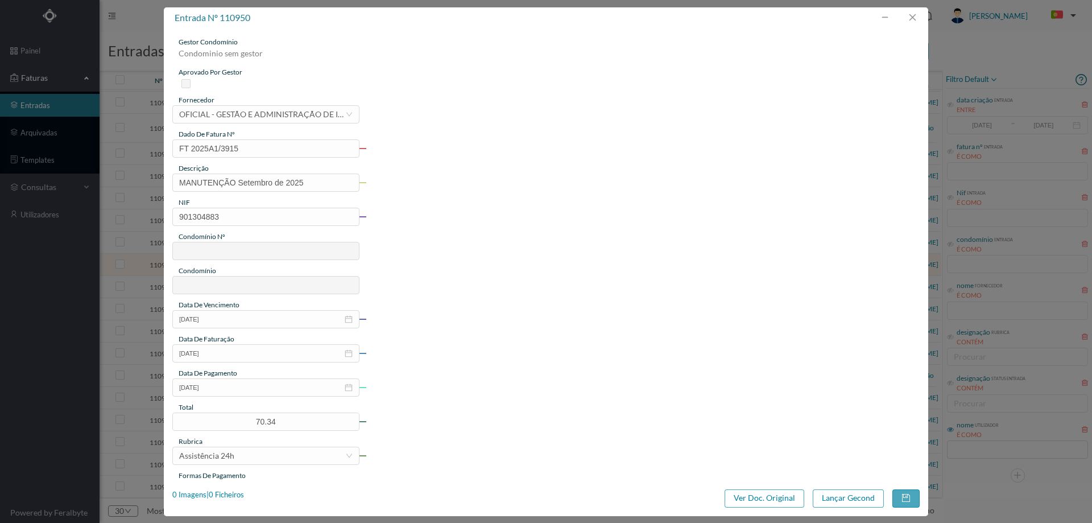
type input "742"
type input "ED. AV. D. [PERSON_NAME] 1064"
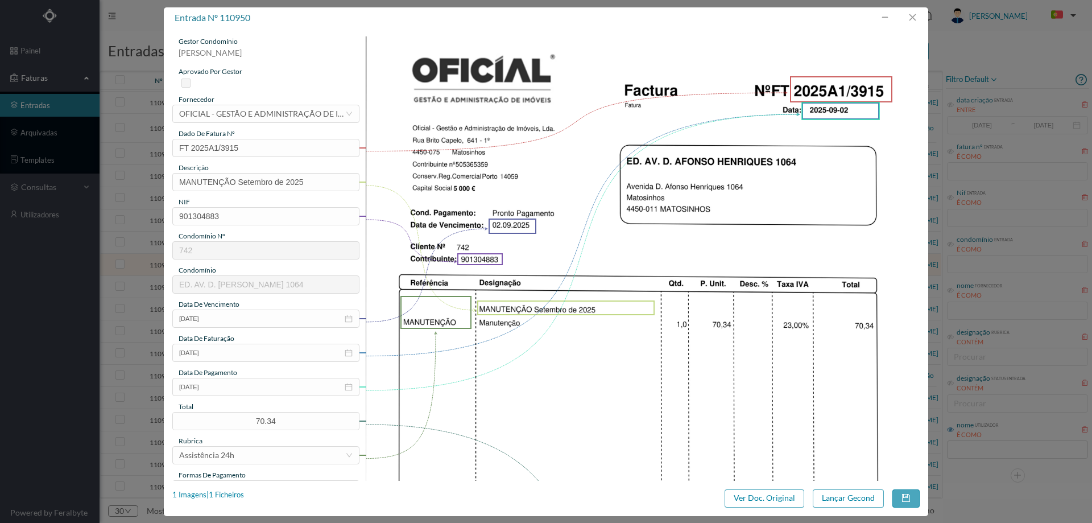
scroll to position [0, 0]
click at [913, 20] on button "button" at bounding box center [912, 18] width 27 height 18
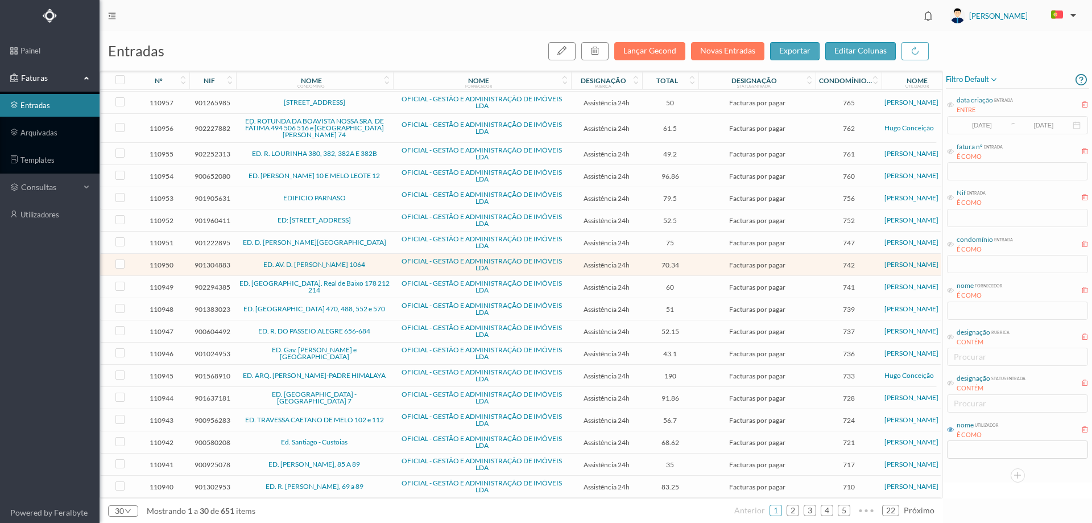
click at [385, 172] on span "ED. [PERSON_NAME] 10 E MELO LEOTE 12" at bounding box center [314, 175] width 151 height 7
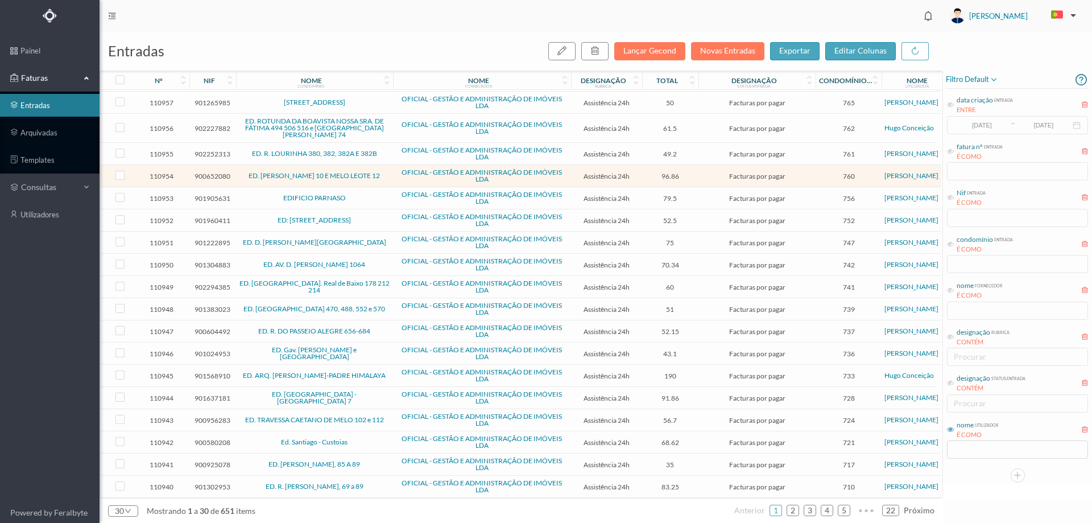
click at [385, 172] on span "ED. [PERSON_NAME] 10 E MELO LEOTE 12" at bounding box center [314, 175] width 151 height 7
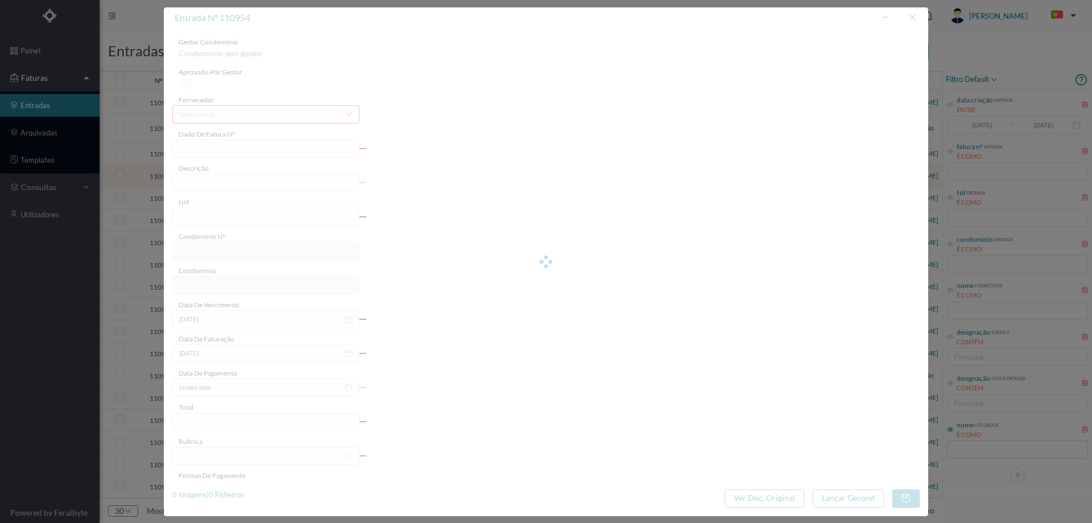
type input "FT 2025A1/3919"
type input "MANUTENÇÃO Setembro de 2025"
type input "900652080"
type input "[DATE]"
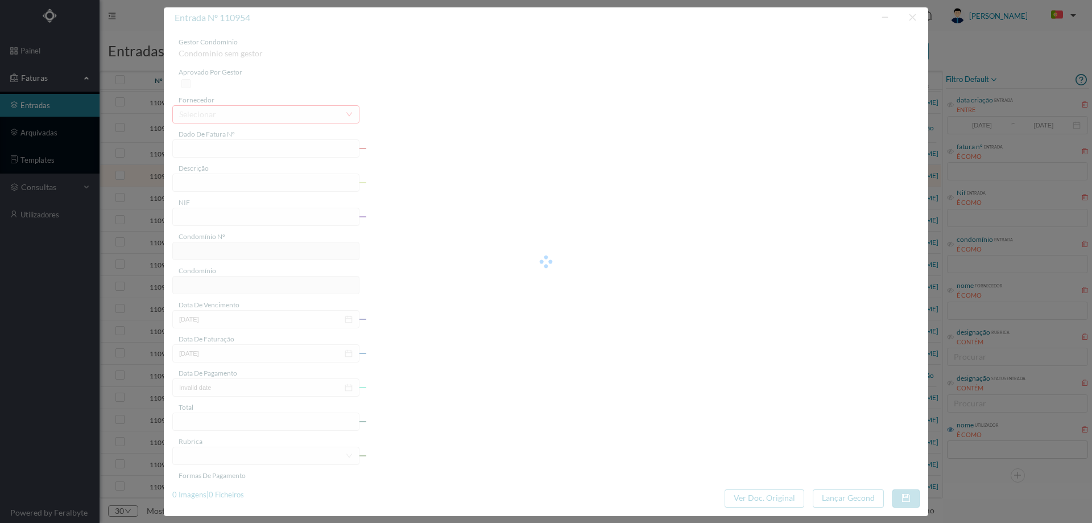
type input "96.86"
type input "760"
type input "ED. [PERSON_NAME] 10 E MELO LEOTE 12"
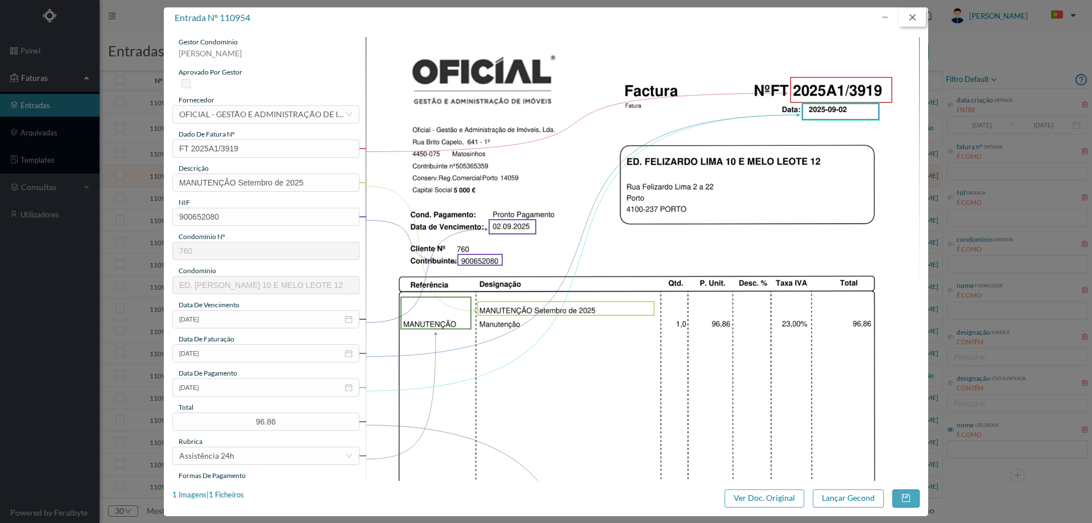
click at [909, 19] on button "button" at bounding box center [912, 18] width 27 height 18
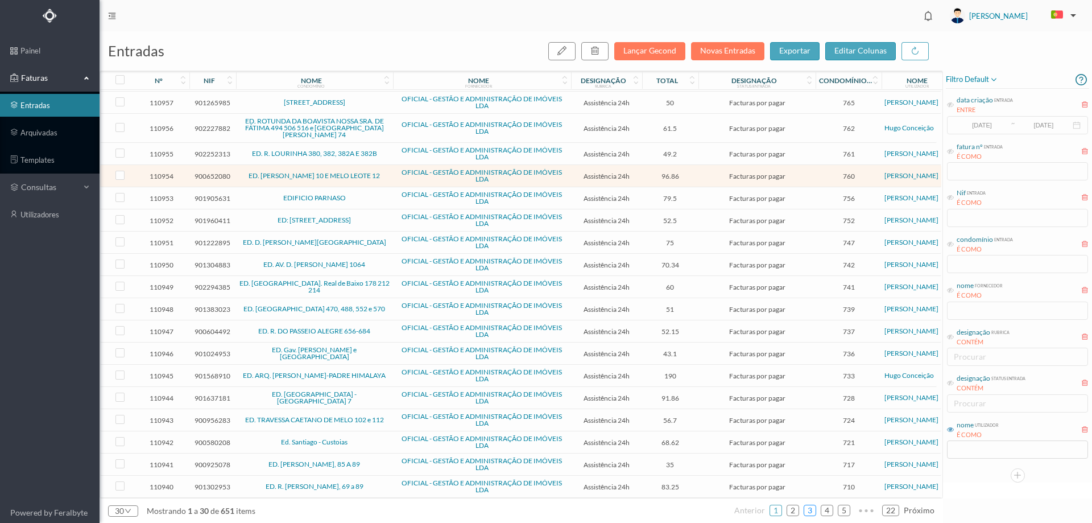
click at [813, 510] on link "3" at bounding box center [809, 510] width 11 height 17
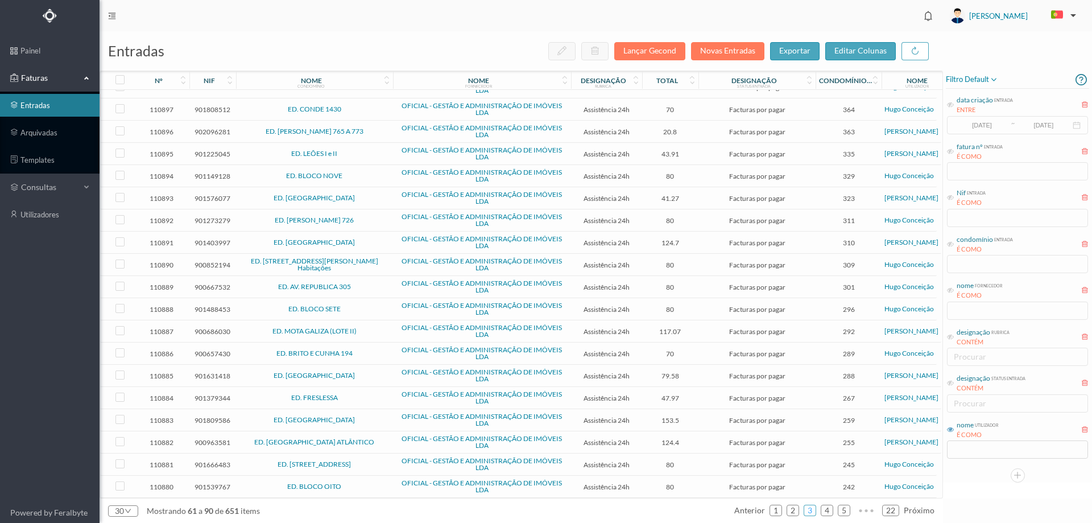
scroll to position [261, 0]
click at [360, 305] on span "ED. BLOCO SETE" at bounding box center [314, 308] width 151 height 7
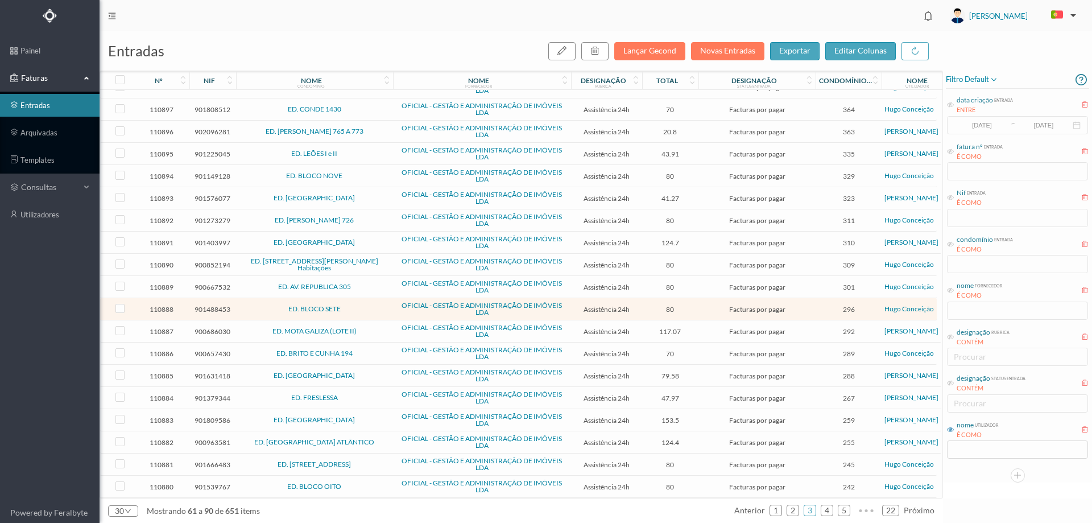
click at [360, 305] on span "ED. BLOCO SETE" at bounding box center [314, 308] width 151 height 7
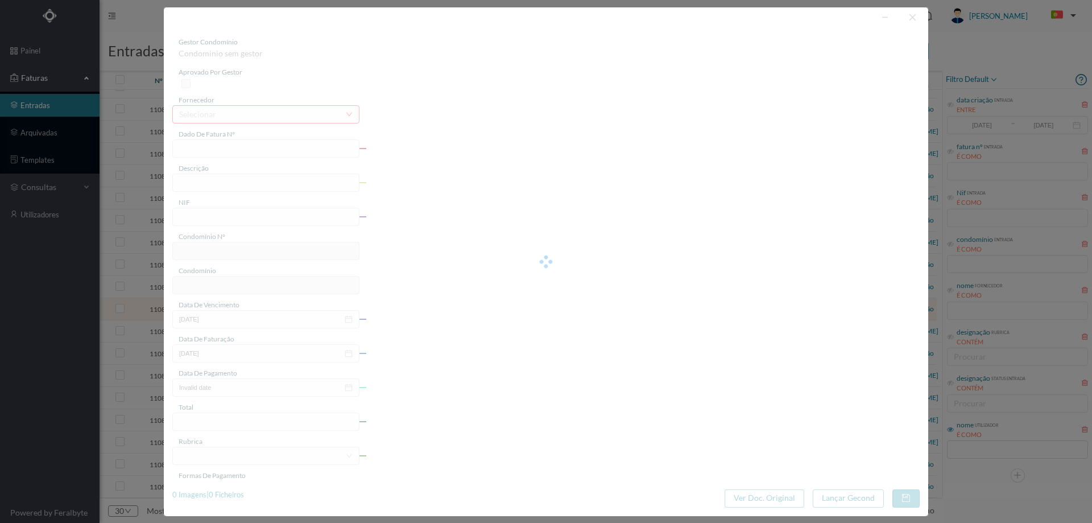
type input "FT 2025A1/3853"
type input "MANUTENÇÃO Setembro de 2025"
type input "901488453"
type input "[DATE]"
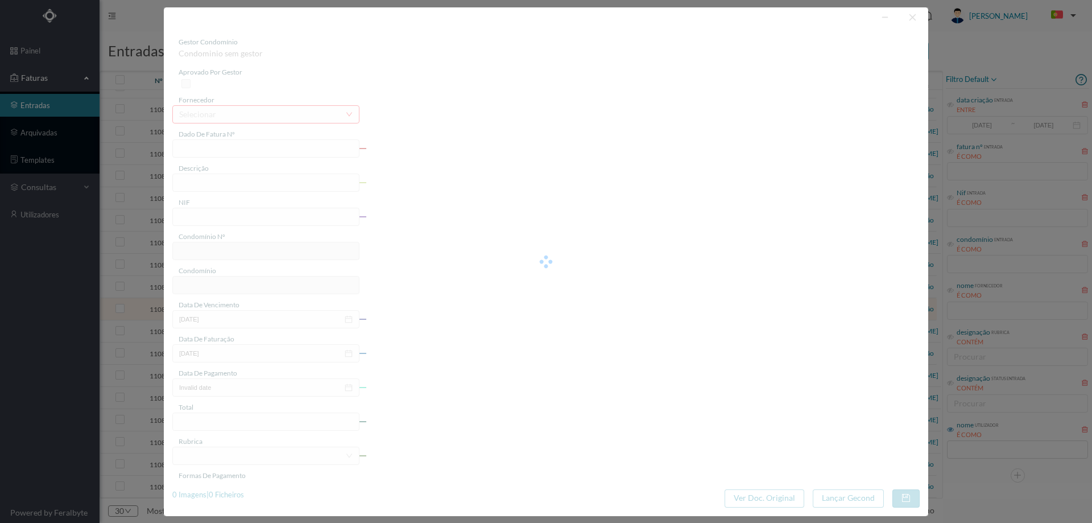
type input "80.00"
type input "296"
type input "ED. BLOCO SETE"
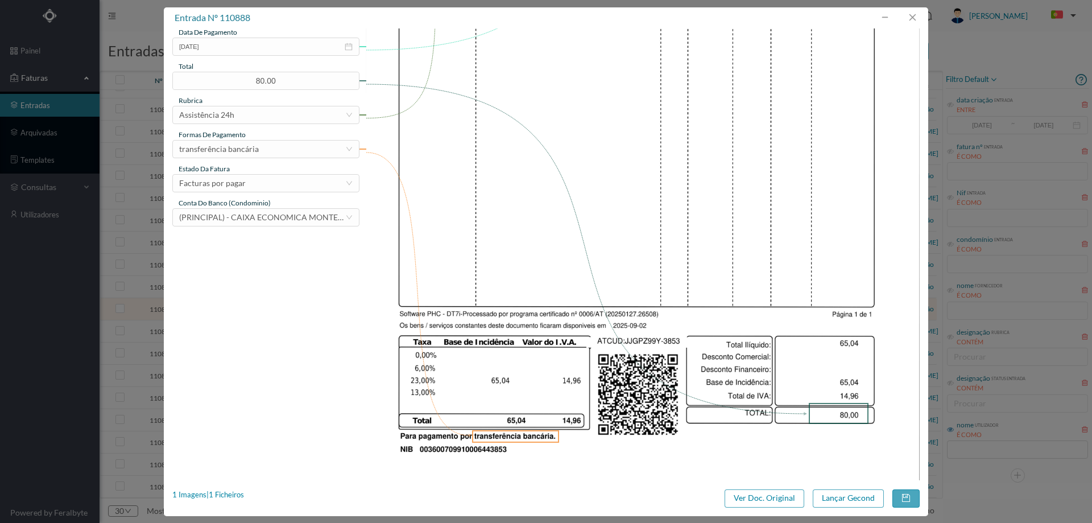
scroll to position [341, 0]
click at [909, 18] on button "button" at bounding box center [912, 18] width 27 height 18
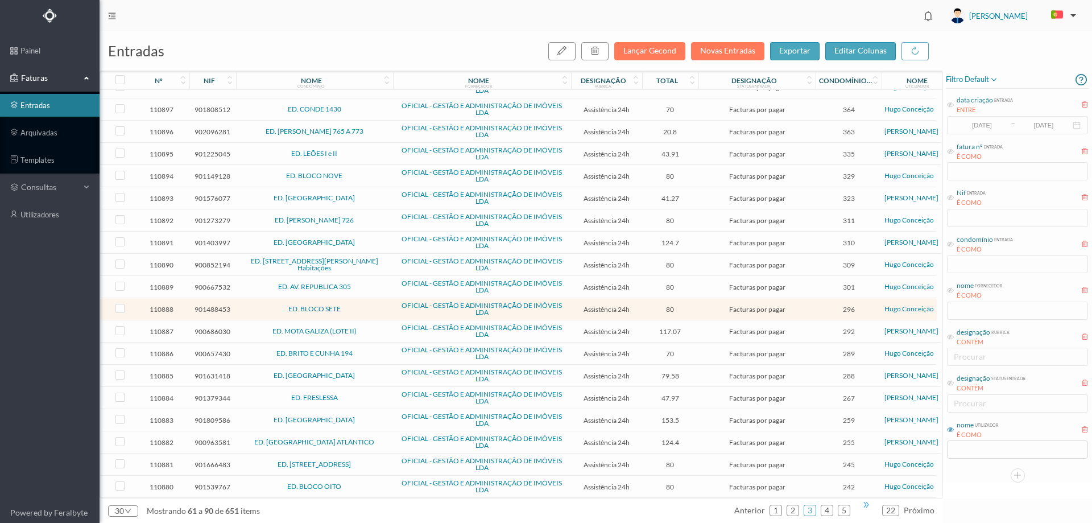
click at [863, 508] on span "•••" at bounding box center [866, 504] width 23 height 7
click at [845, 511] on link "10" at bounding box center [842, 510] width 16 height 17
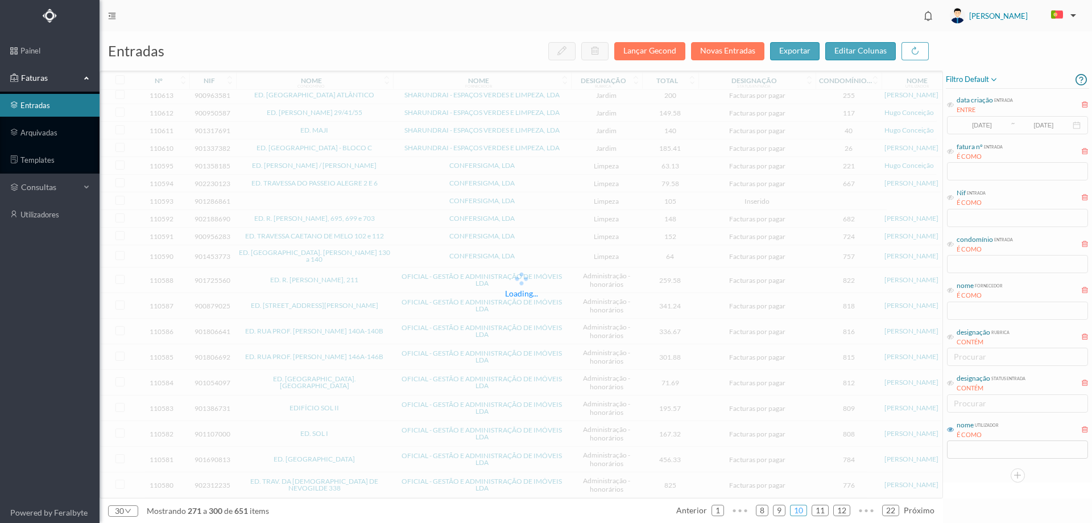
scroll to position [205, 0]
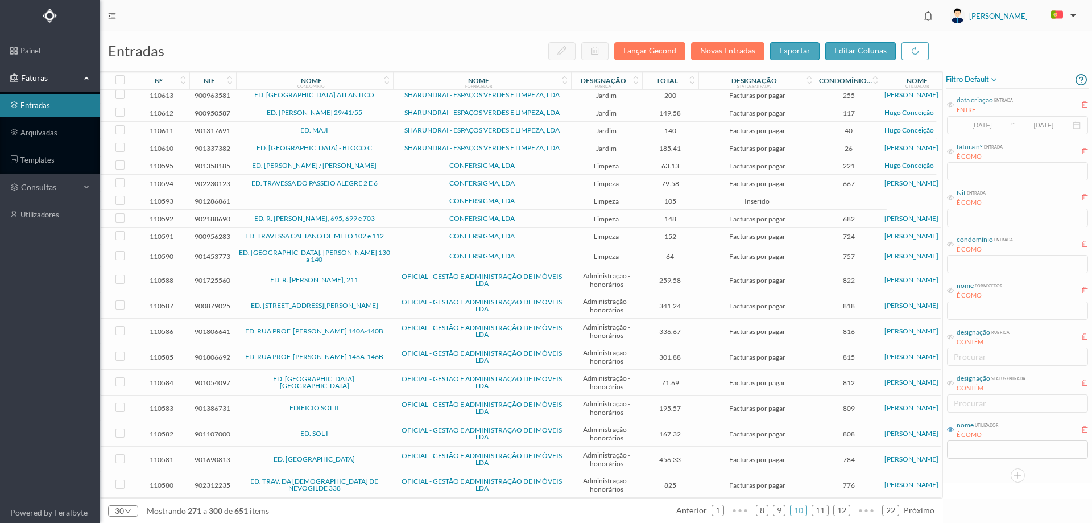
click at [371, 144] on td "ED. [GEOGRAPHIC_DATA] - BLOCO C" at bounding box center [314, 148] width 157 height 18
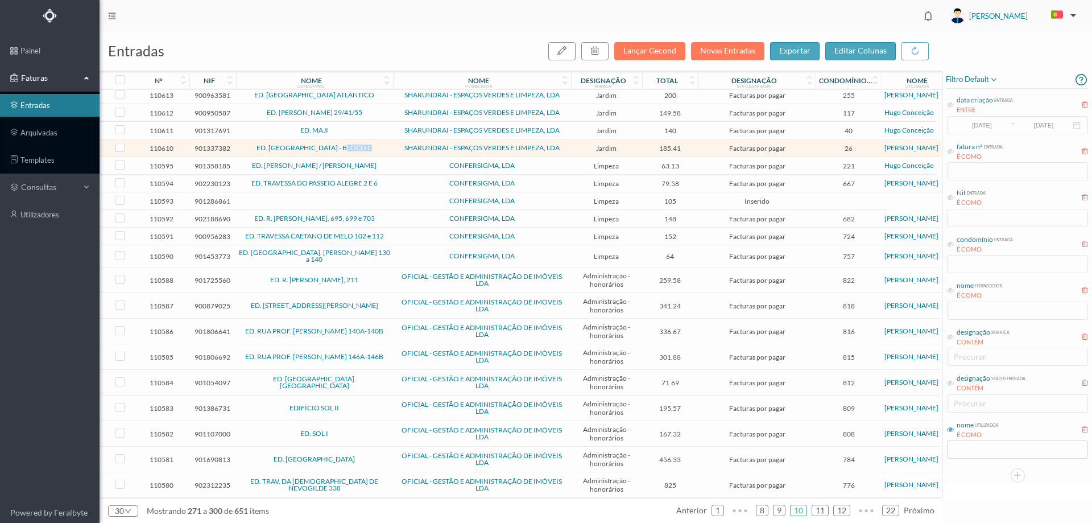
click at [371, 144] on td "ED. [GEOGRAPHIC_DATA] - BLOCO C" at bounding box center [314, 148] width 157 height 18
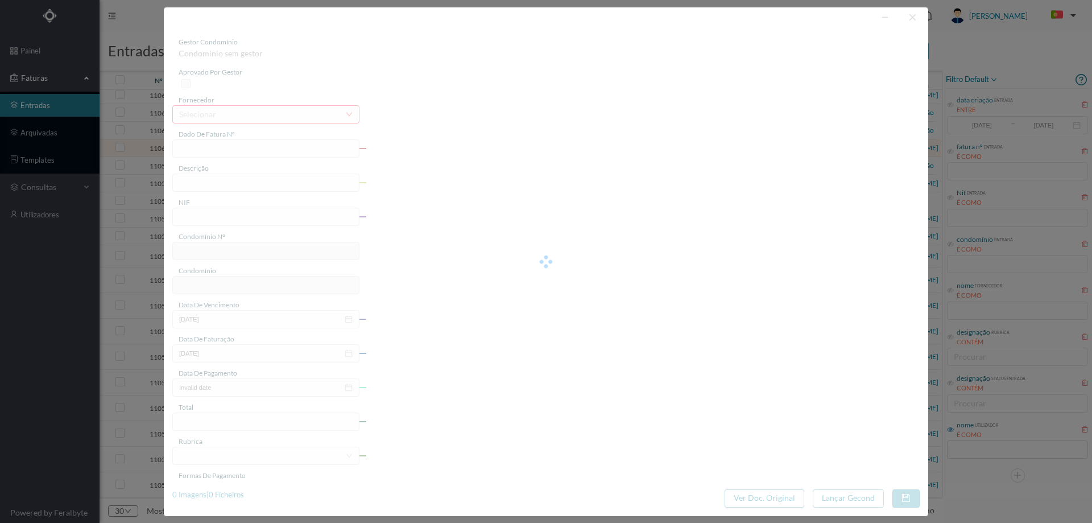
type input "FT 2025A1/1153"
type input "JARDINAGEM Setembro de 2025"
type input "901337382"
type input "[DATE]"
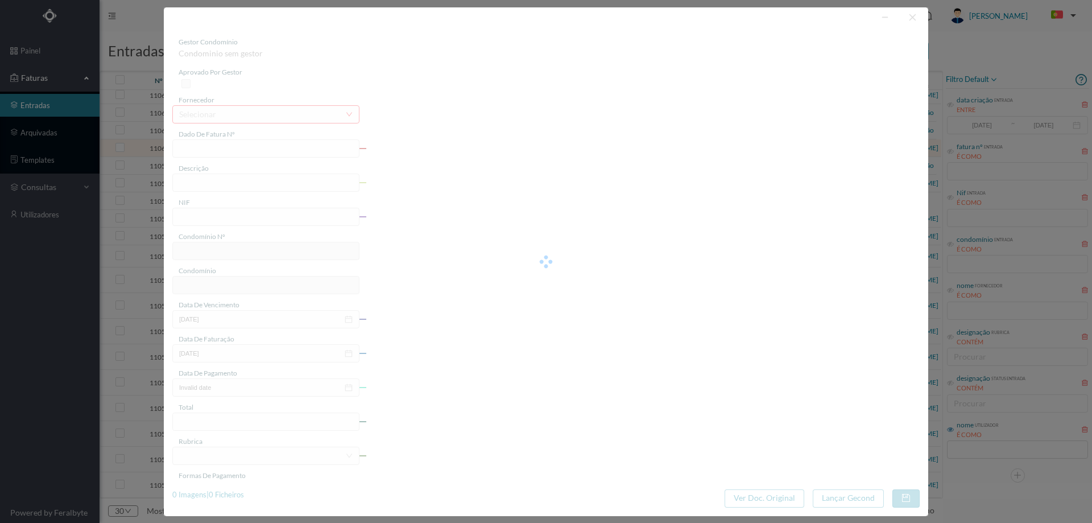
type input "[DATE]"
type input "185.41"
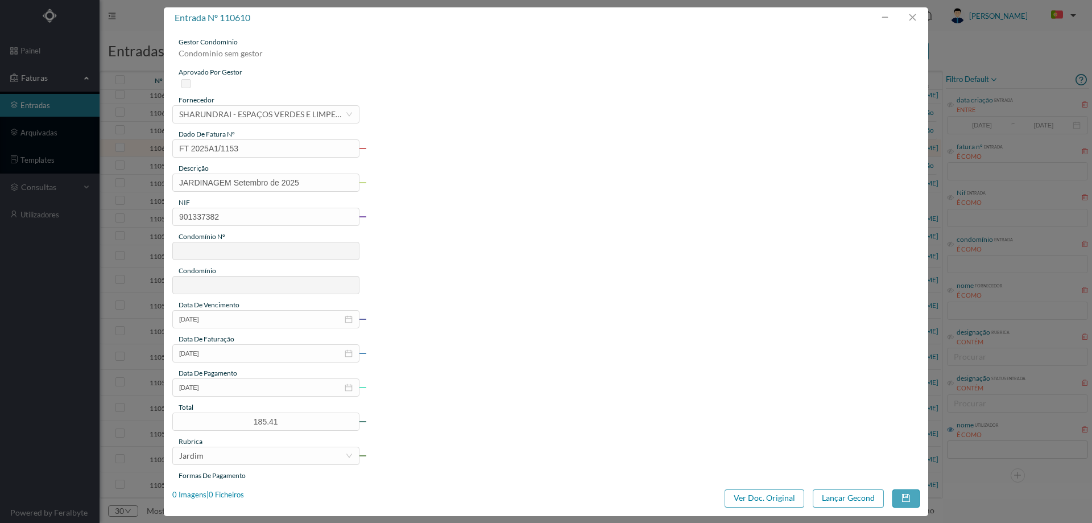
type input "26"
type input "ED. [GEOGRAPHIC_DATA] - BLOCO C"
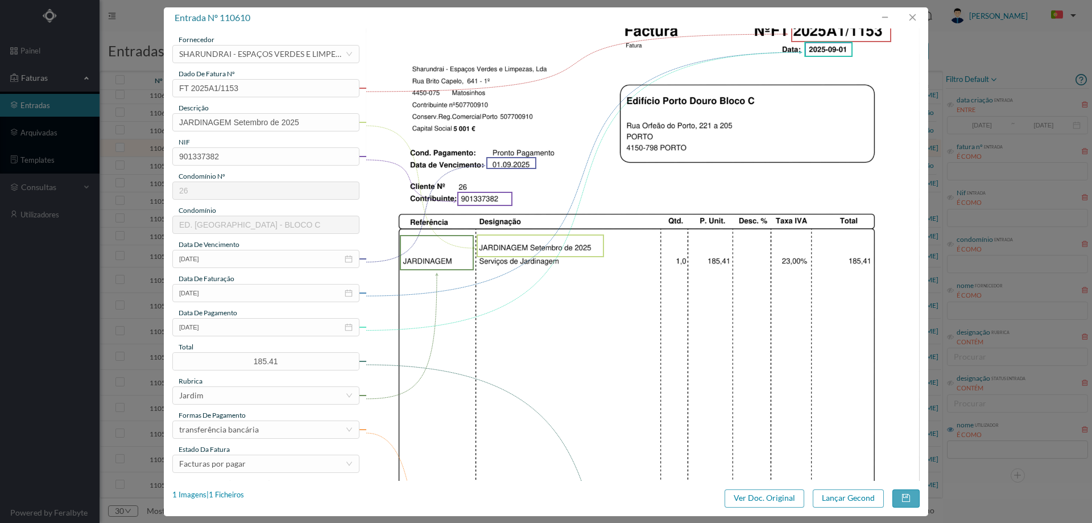
scroll to position [0, 0]
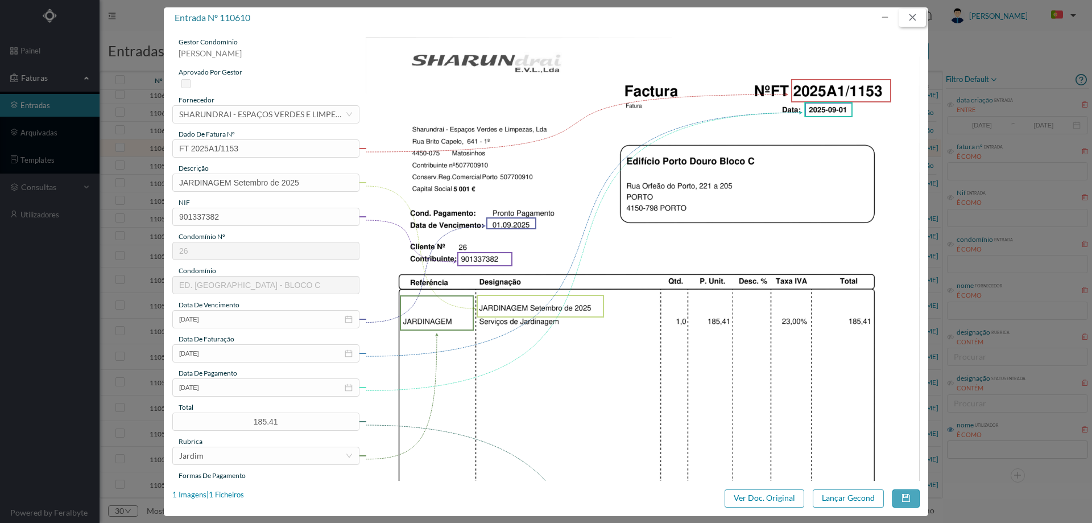
click at [913, 9] on button "button" at bounding box center [912, 18] width 27 height 18
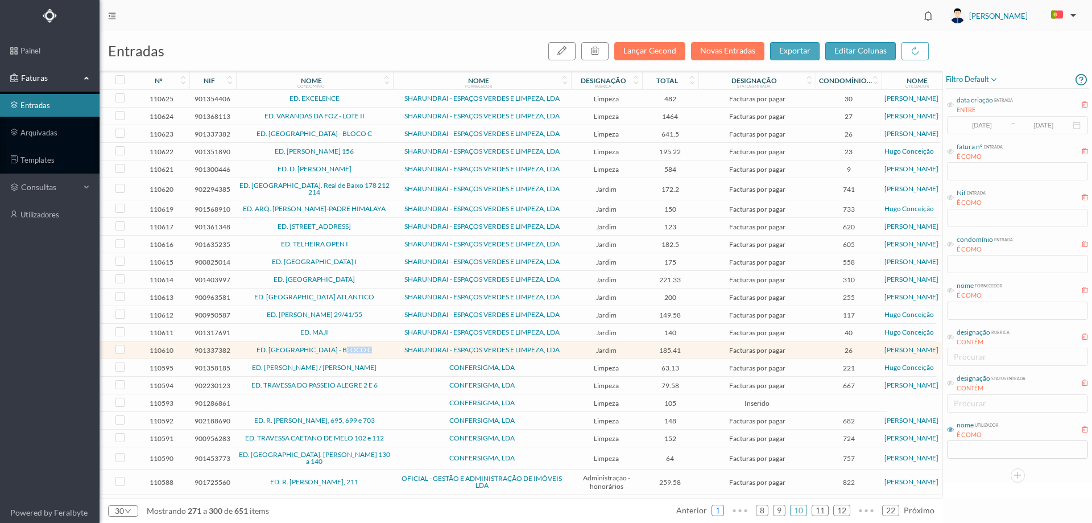
click at [716, 514] on link "1" at bounding box center [717, 510] width 11 height 17
